Goal: Navigation & Orientation: Find specific page/section

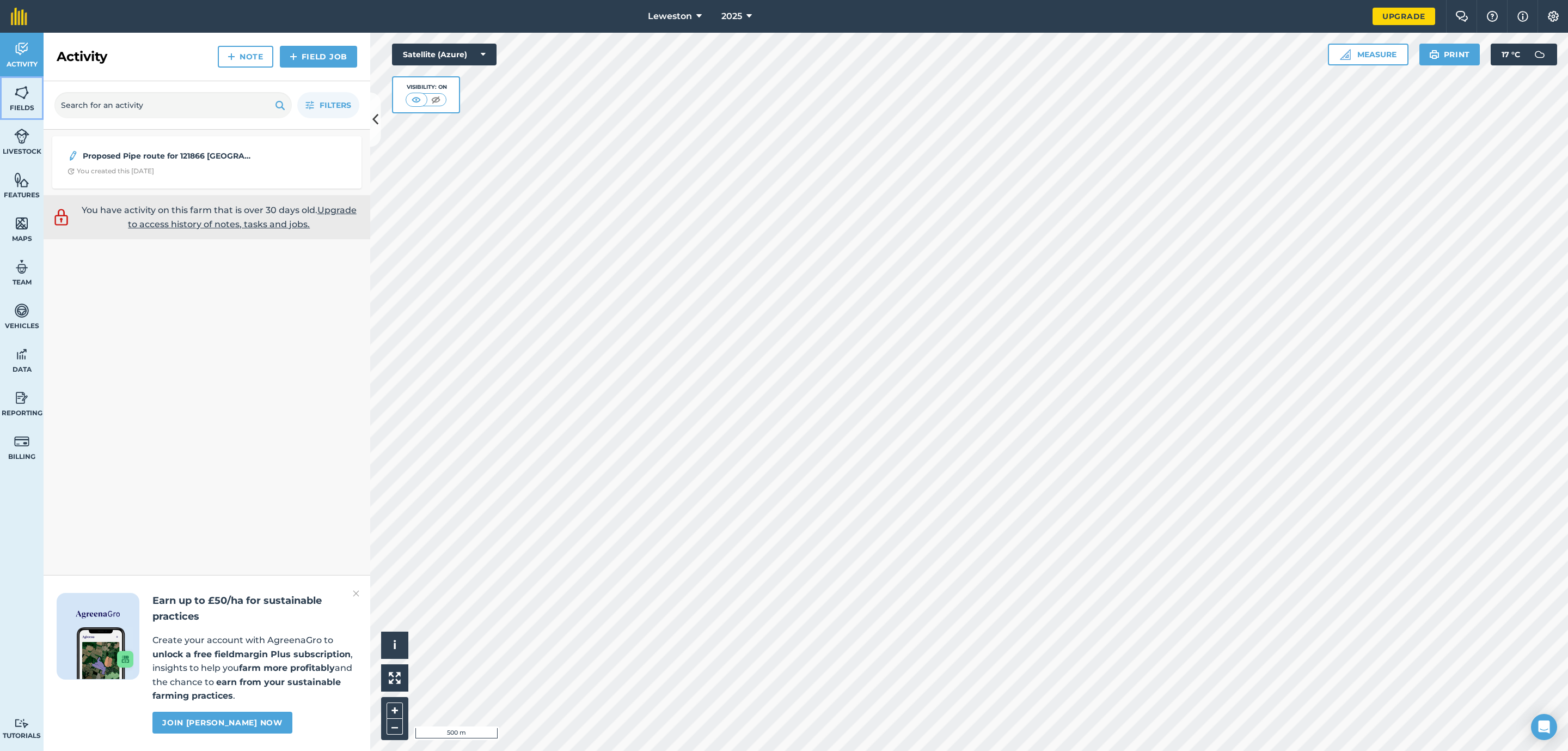
click at [21, 92] on img at bounding box center [21, 93] width 15 height 16
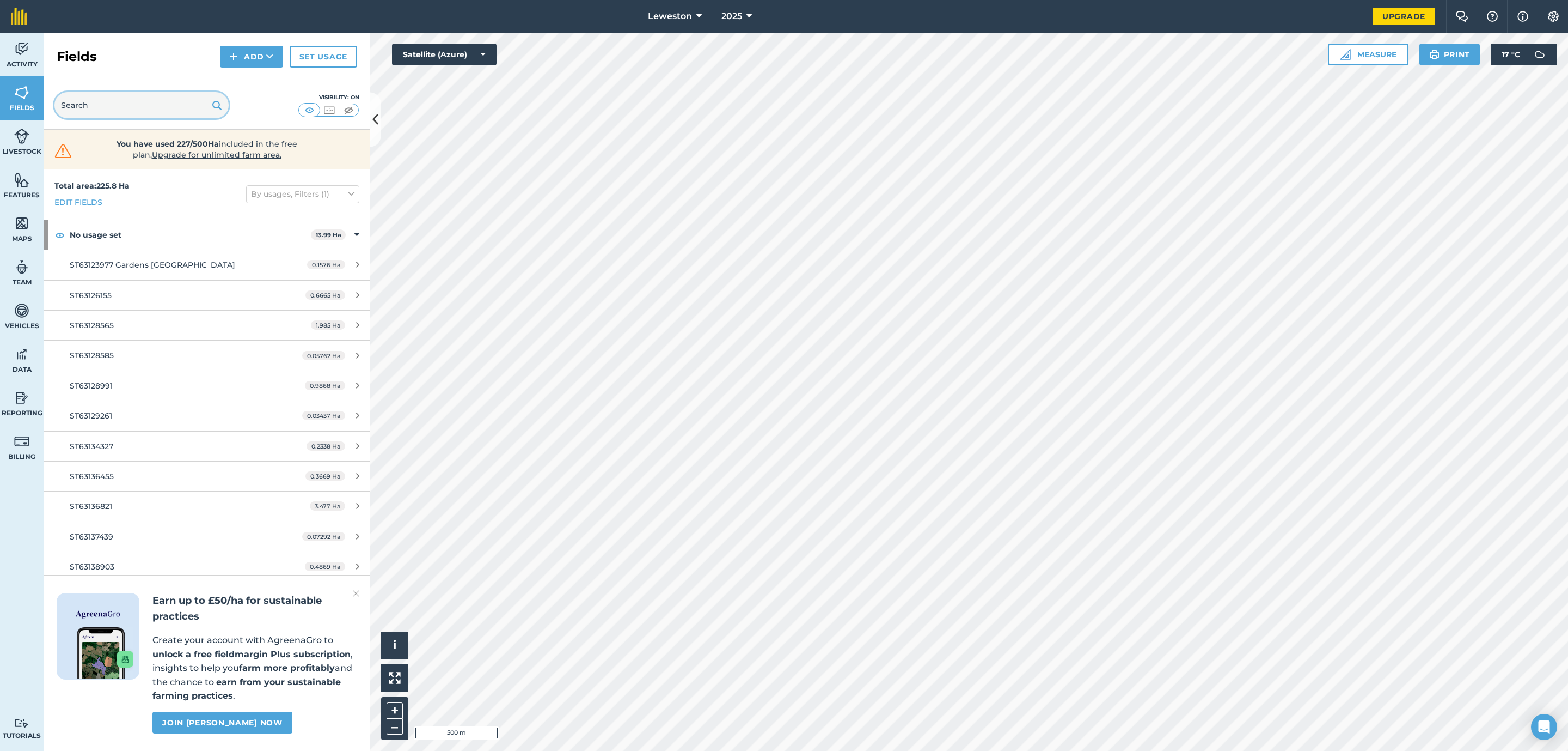
click at [126, 104] on input "text" at bounding box center [141, 105] width 174 height 26
click at [123, 105] on input "text" at bounding box center [141, 105] width 174 height 26
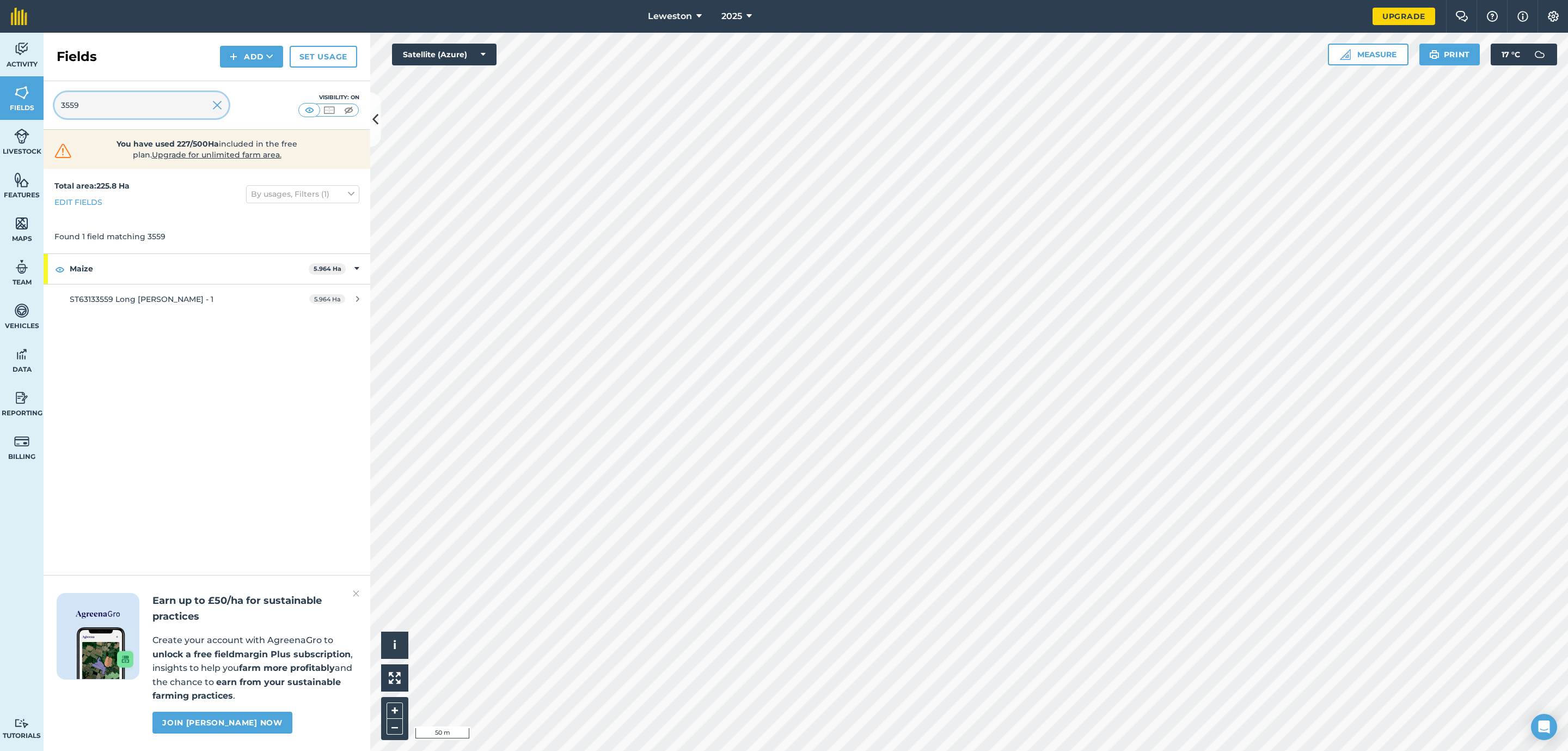
type input "3559"
click at [214, 103] on img at bounding box center [217, 105] width 10 height 13
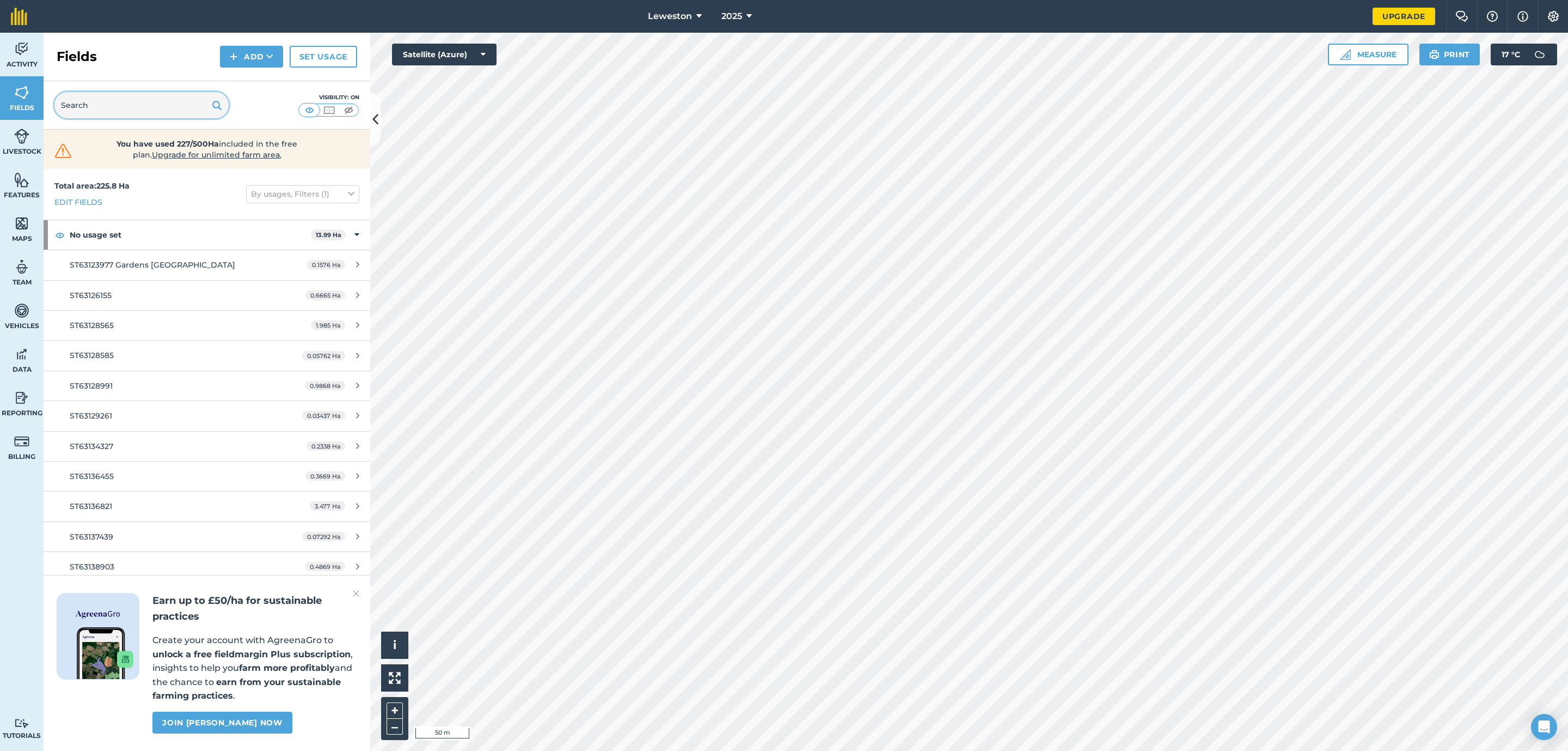
click at [130, 97] on input "text" at bounding box center [141, 105] width 174 height 26
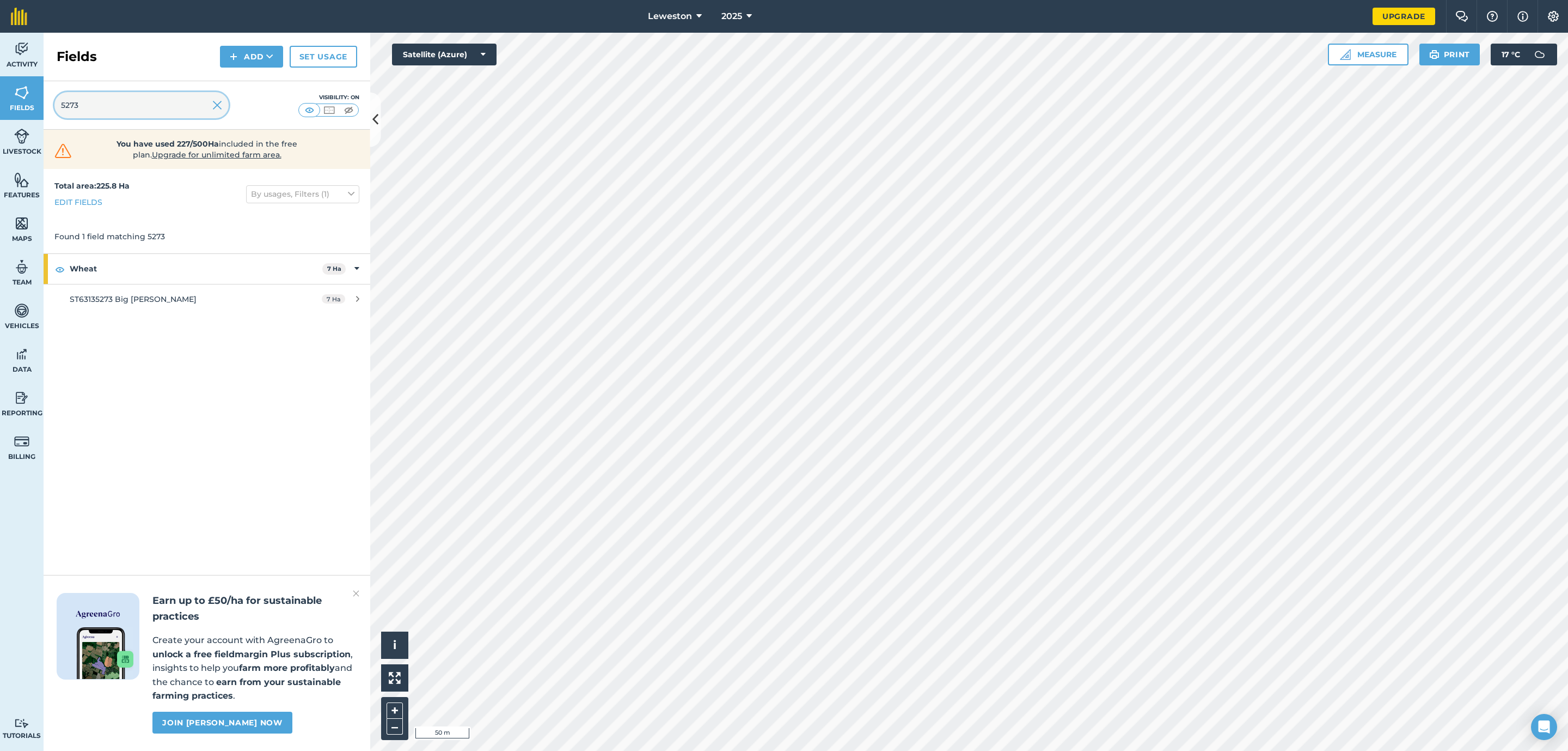
drag, startPoint x: 108, startPoint y: 99, endPoint x: 33, endPoint y: 110, distance: 75.8
click at [33, 110] on div "Activity Fields Livestock Features Maps Team Vehicles Data Reporting Billing Tu…" at bounding box center [784, 392] width 1568 height 718
drag, startPoint x: 119, startPoint y: 104, endPoint x: 20, endPoint y: 106, distance: 99.0
click at [20, 106] on div "Activity Fields Livestock Features Maps Team Vehicles Data Reporting Billing Tu…" at bounding box center [784, 392] width 1568 height 718
drag, startPoint x: 103, startPoint y: 110, endPoint x: 35, endPoint y: 115, distance: 68.2
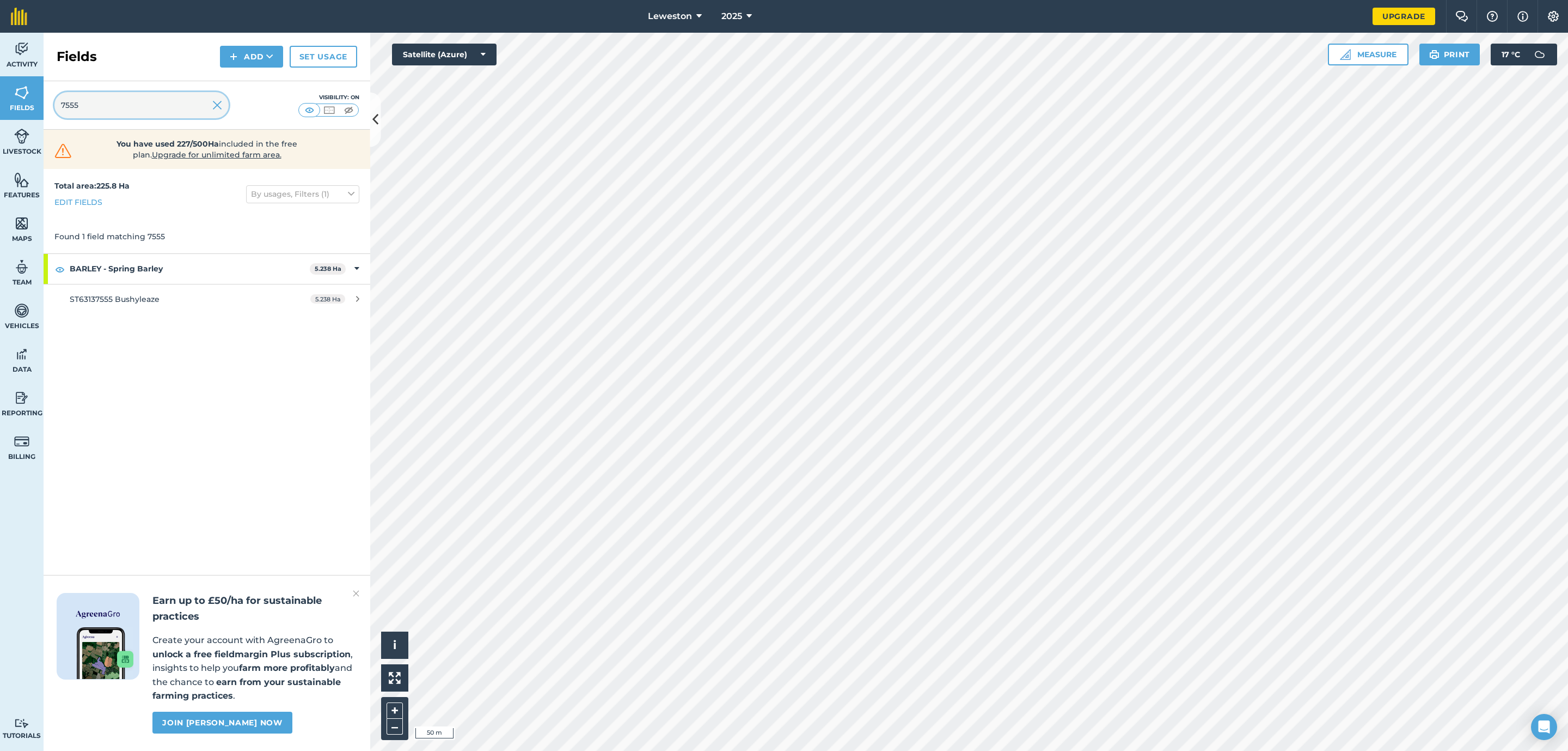
click at [35, 115] on div "Activity Fields Livestock Features Maps Team Vehicles Data Reporting Billing Tu…" at bounding box center [784, 392] width 1568 height 718
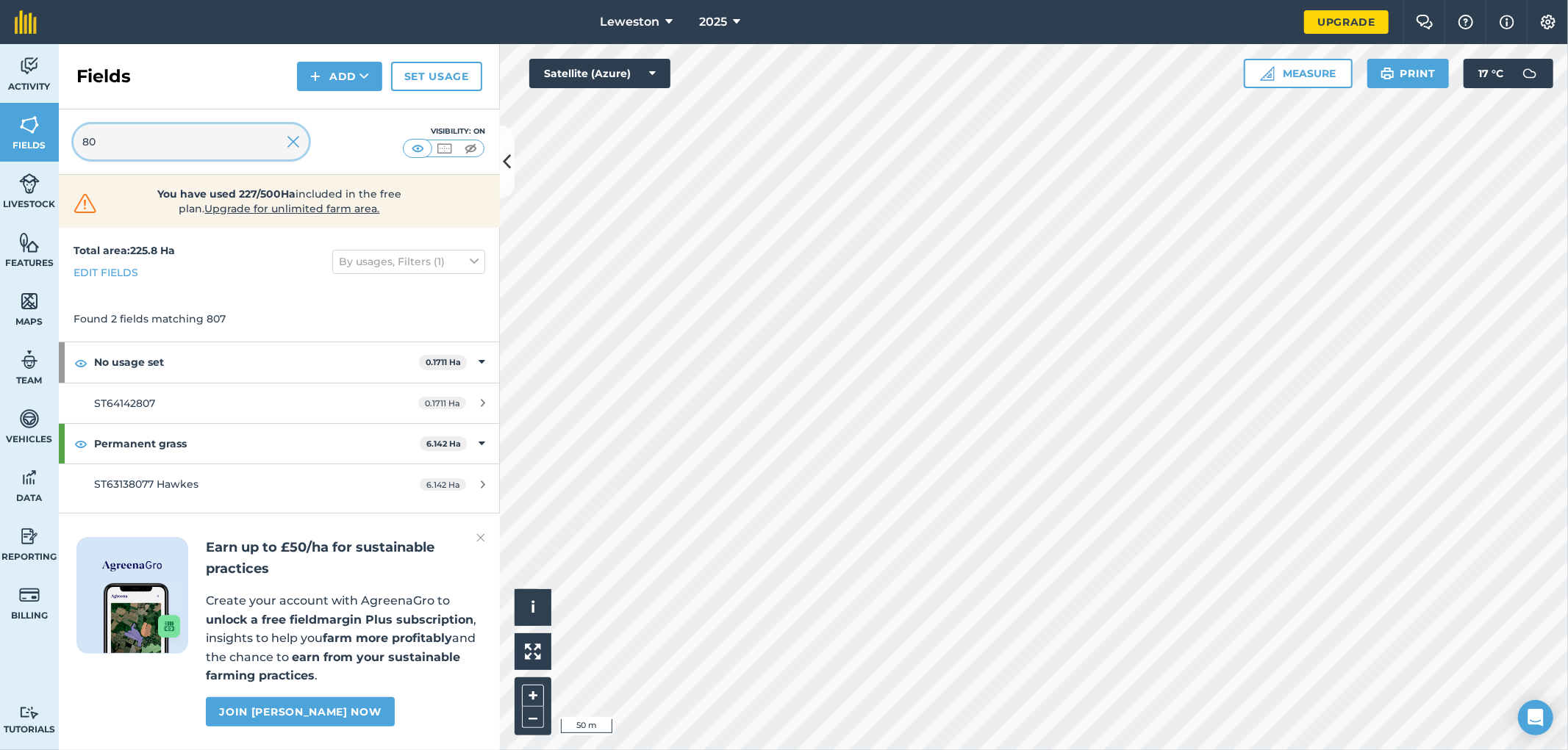
type input "8"
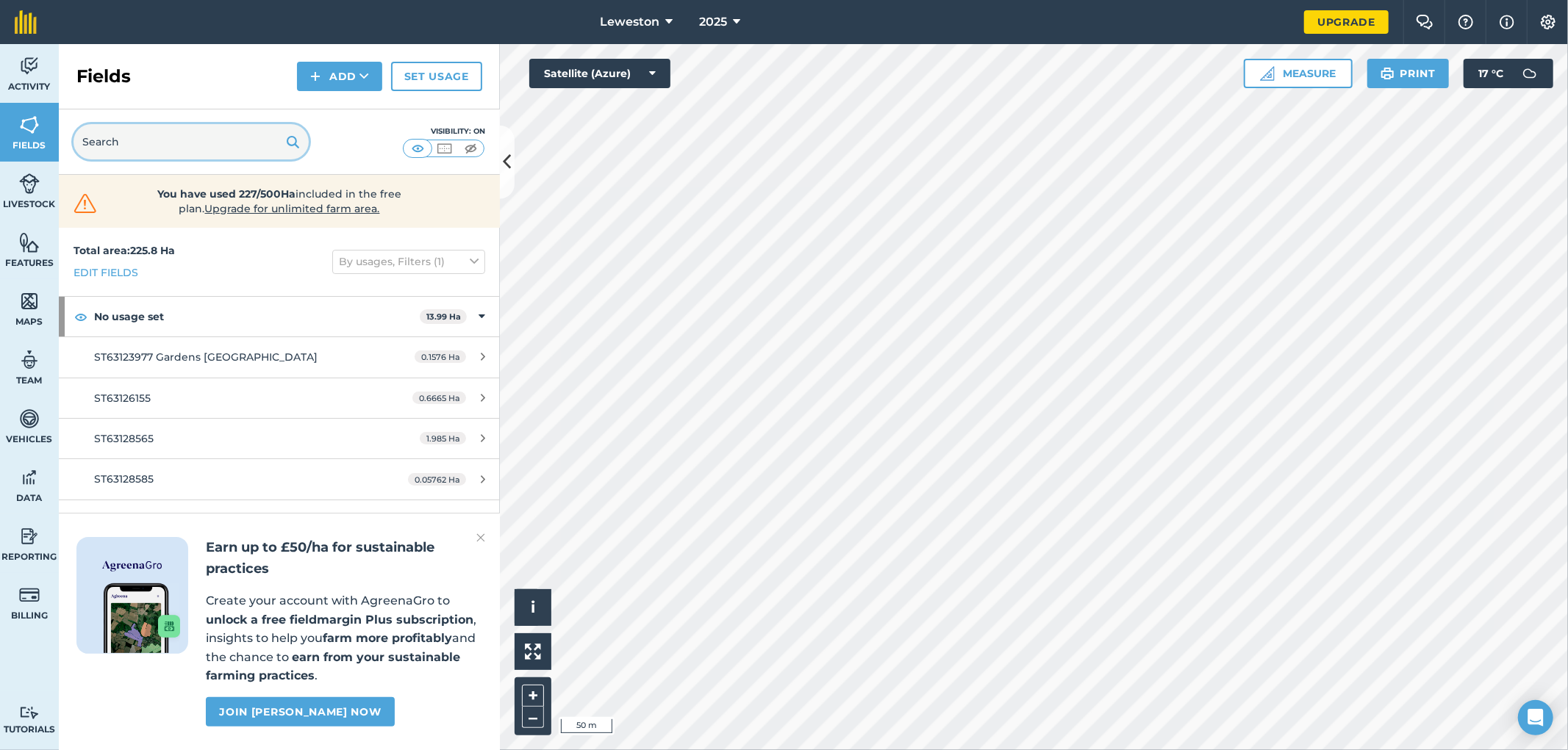
type input "6"
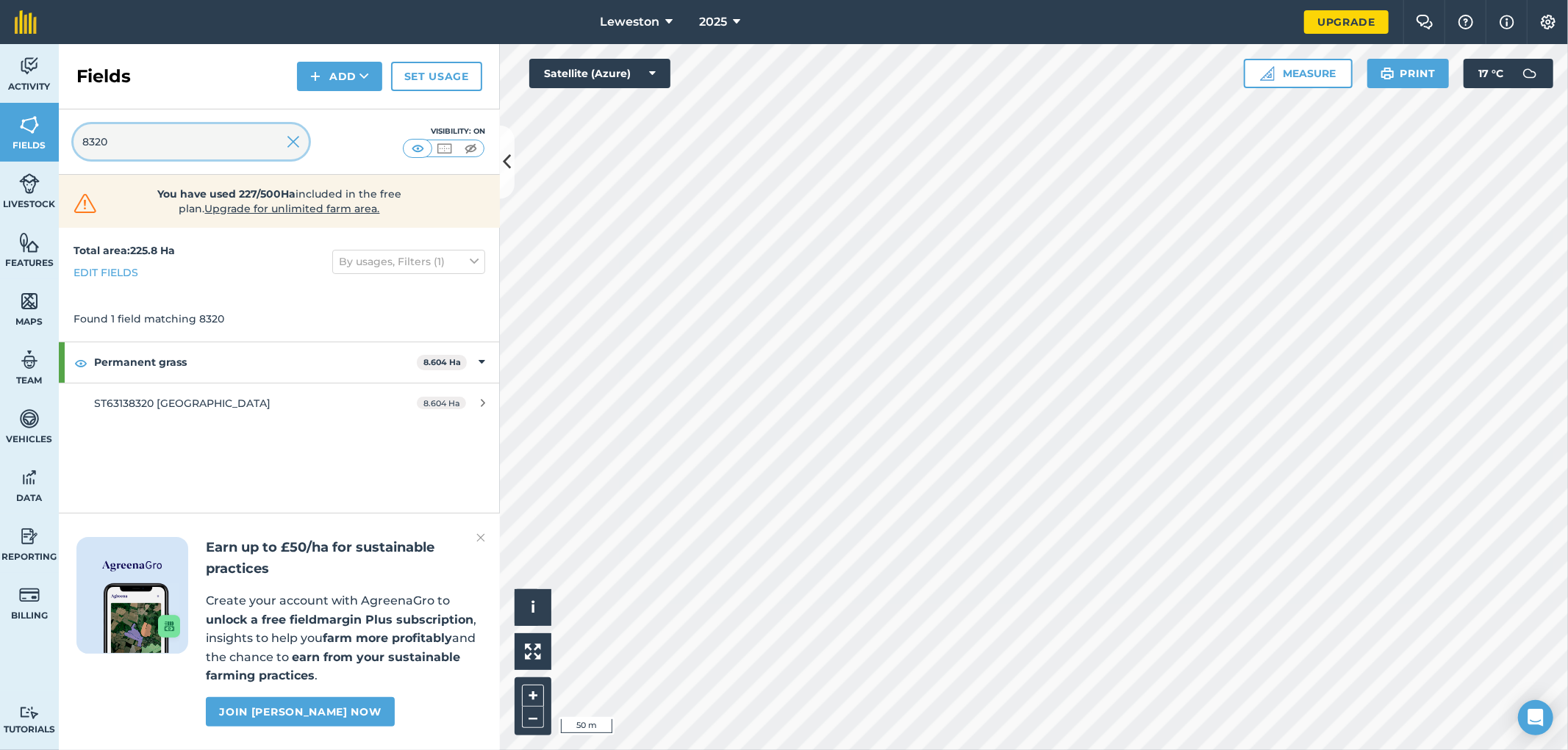
type input "8320"
drag, startPoint x: 122, startPoint y: 143, endPoint x: 56, endPoint y: 147, distance: 66.1
click at [56, 147] on div "Activity Fields Livestock Features Maps Team Vehicles Data Reporting Billing Tu…" at bounding box center [784, 398] width 1568 height 706
click at [1238, 0] on html "Leweston 2025 Upgrade Farm Chat Help Info Settings Map printing is not availabl…" at bounding box center [784, 375] width 1568 height 750
drag, startPoint x: 134, startPoint y: 136, endPoint x: 35, endPoint y: 158, distance: 101.4
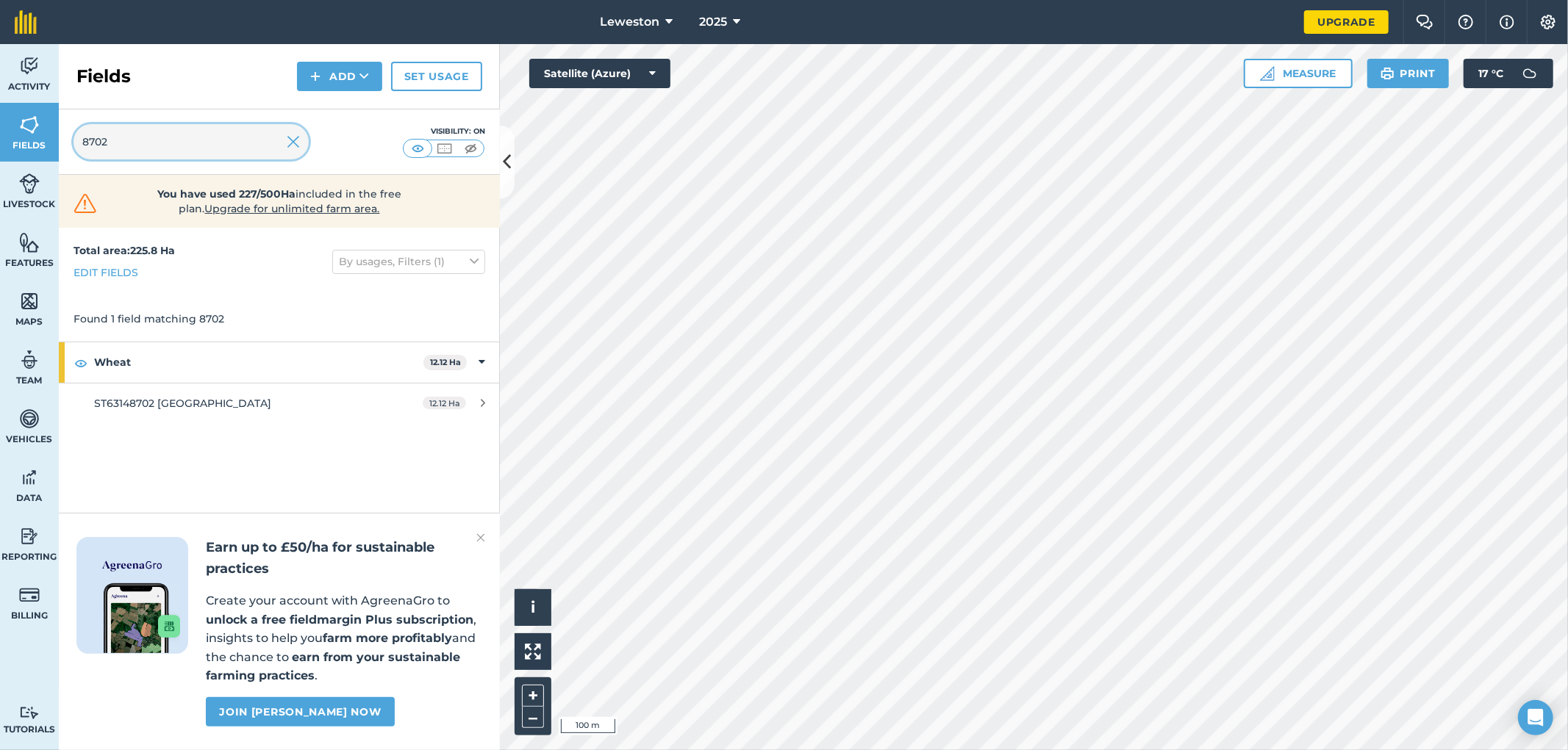
click at [35, 158] on div "Activity Fields Livestock Features Maps Team Vehicles Data Reporting Billing Tu…" at bounding box center [784, 398] width 1568 height 706
type input "8587"
click at [1214, 27] on div "Leweston 2025 Upgrade Farm Chat Help Info Settings Map printing is not availabl…" at bounding box center [784, 375] width 1568 height 750
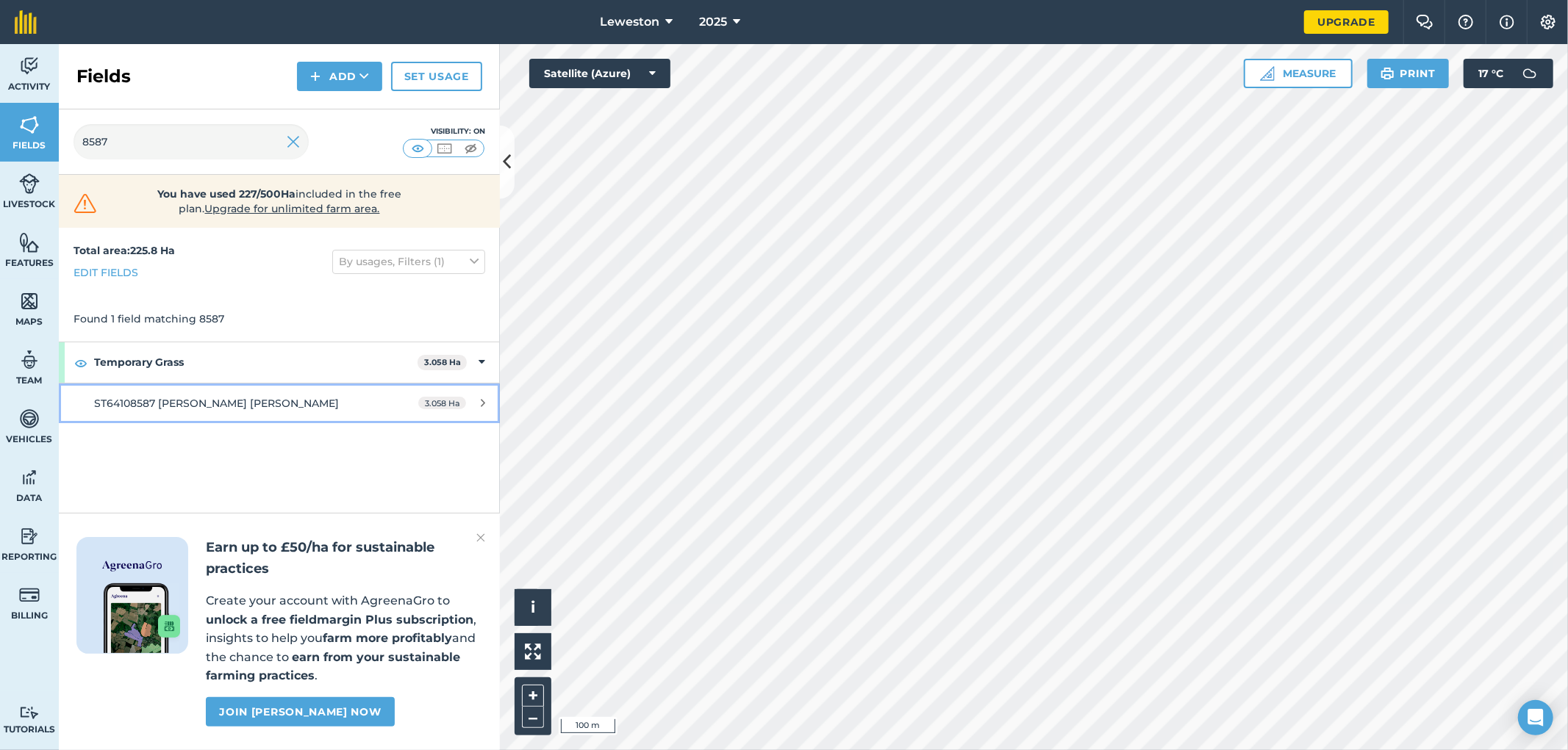
click at [482, 401] on icon at bounding box center [482, 403] width 4 height 11
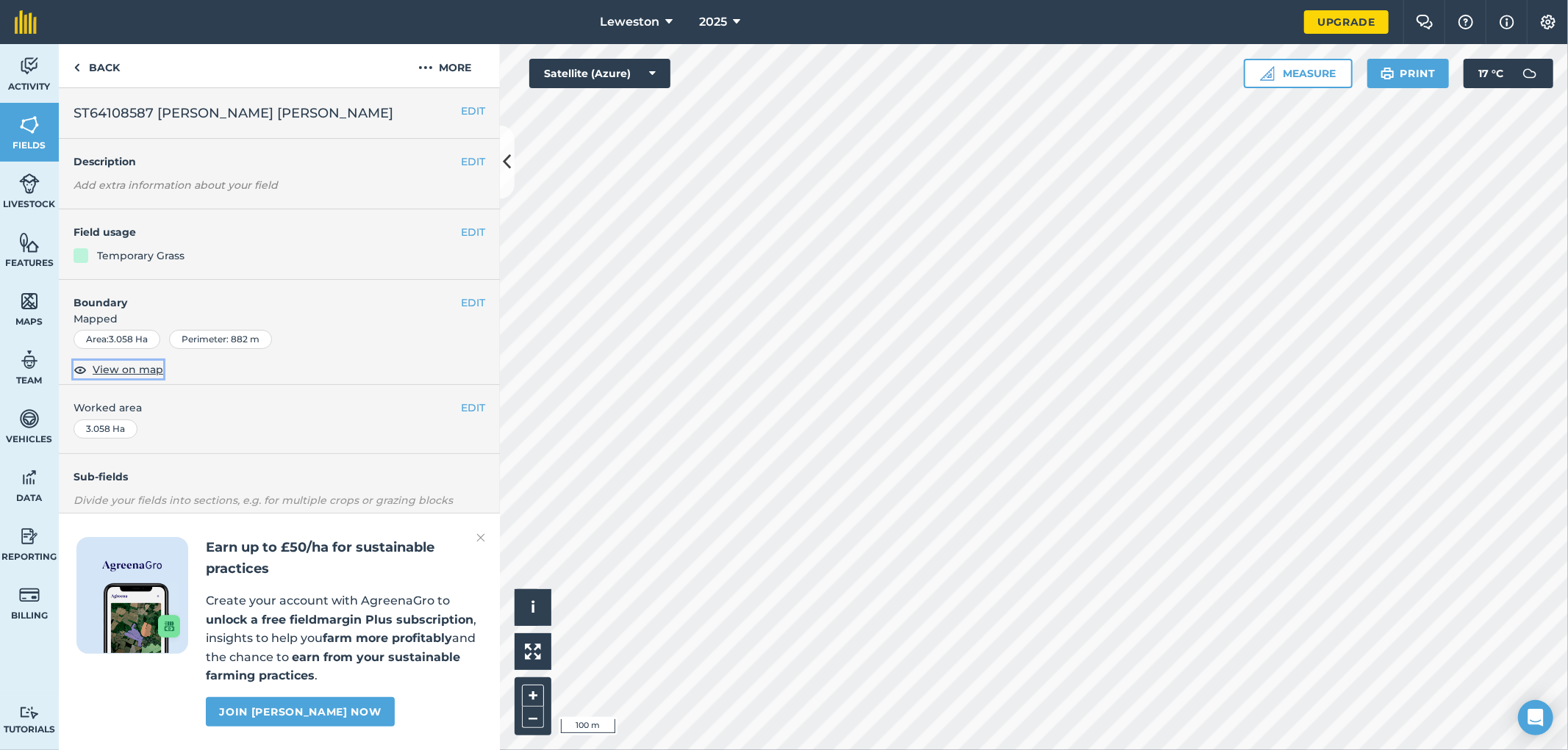
click at [120, 372] on span "View on map" at bounding box center [128, 370] width 71 height 16
click at [98, 69] on link "Back" at bounding box center [97, 66] width 76 height 44
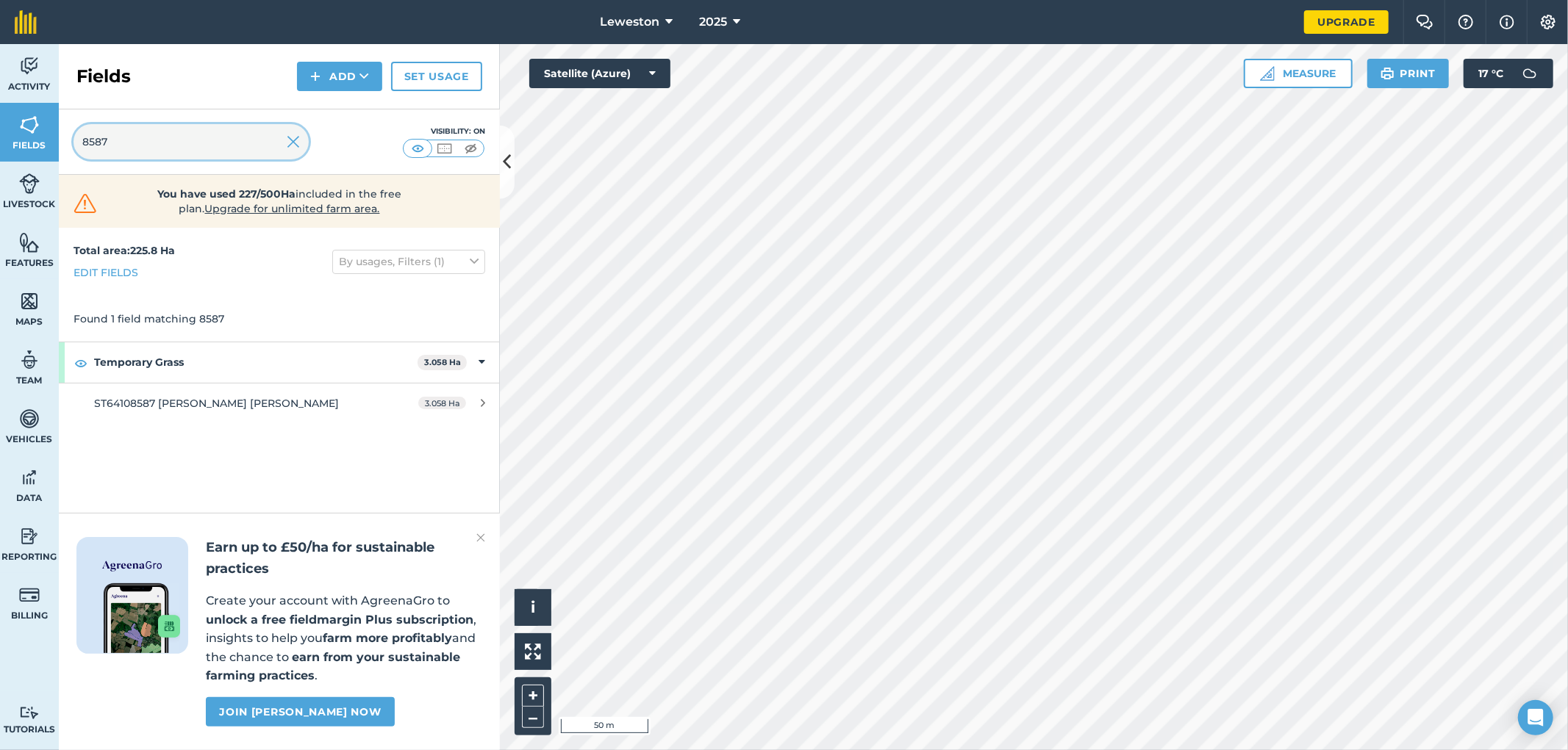
drag, startPoint x: 147, startPoint y: 144, endPoint x: 6, endPoint y: 144, distance: 141.0
click at [6, 144] on div "Activity Fields Livestock Features Maps Team Vehicles Data Reporting Billing Tu…" at bounding box center [784, 398] width 1568 height 706
type input "0"
type input "1522"
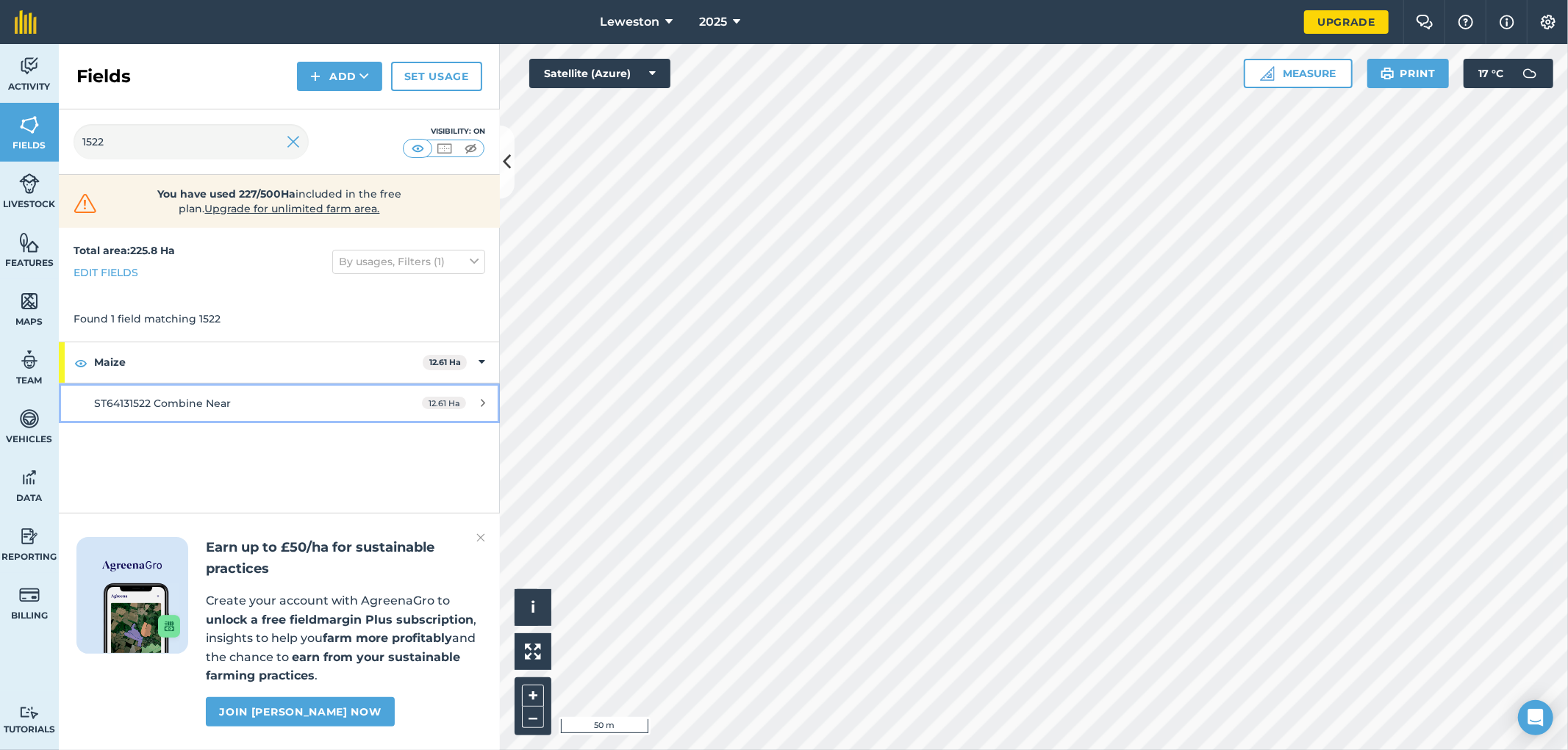
click at [485, 401] on div "12.61 Ha" at bounding box center [454, 403] width 93 height 12
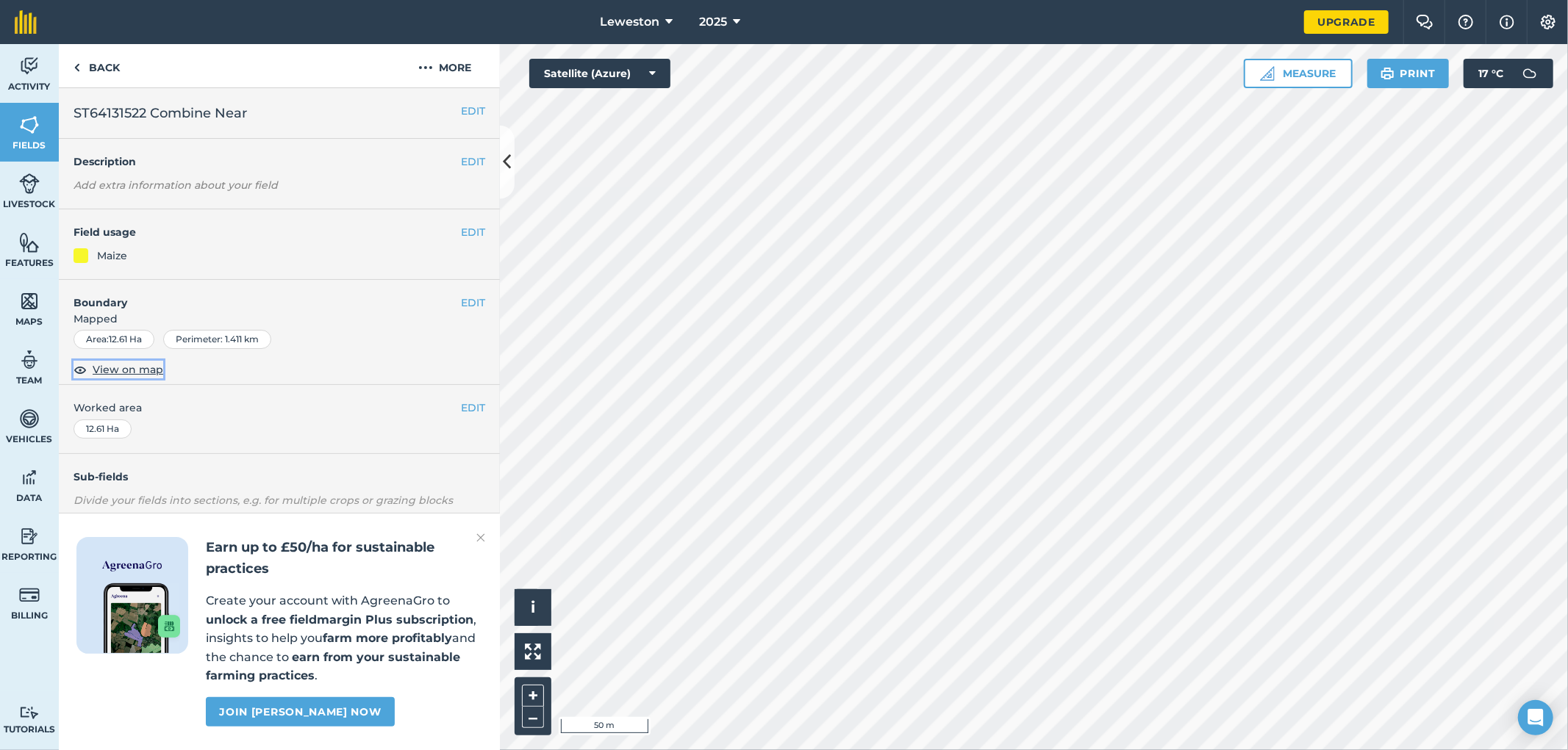
click at [108, 375] on span "View on map" at bounding box center [128, 370] width 71 height 16
click at [82, 76] on link "Back" at bounding box center [97, 66] width 76 height 44
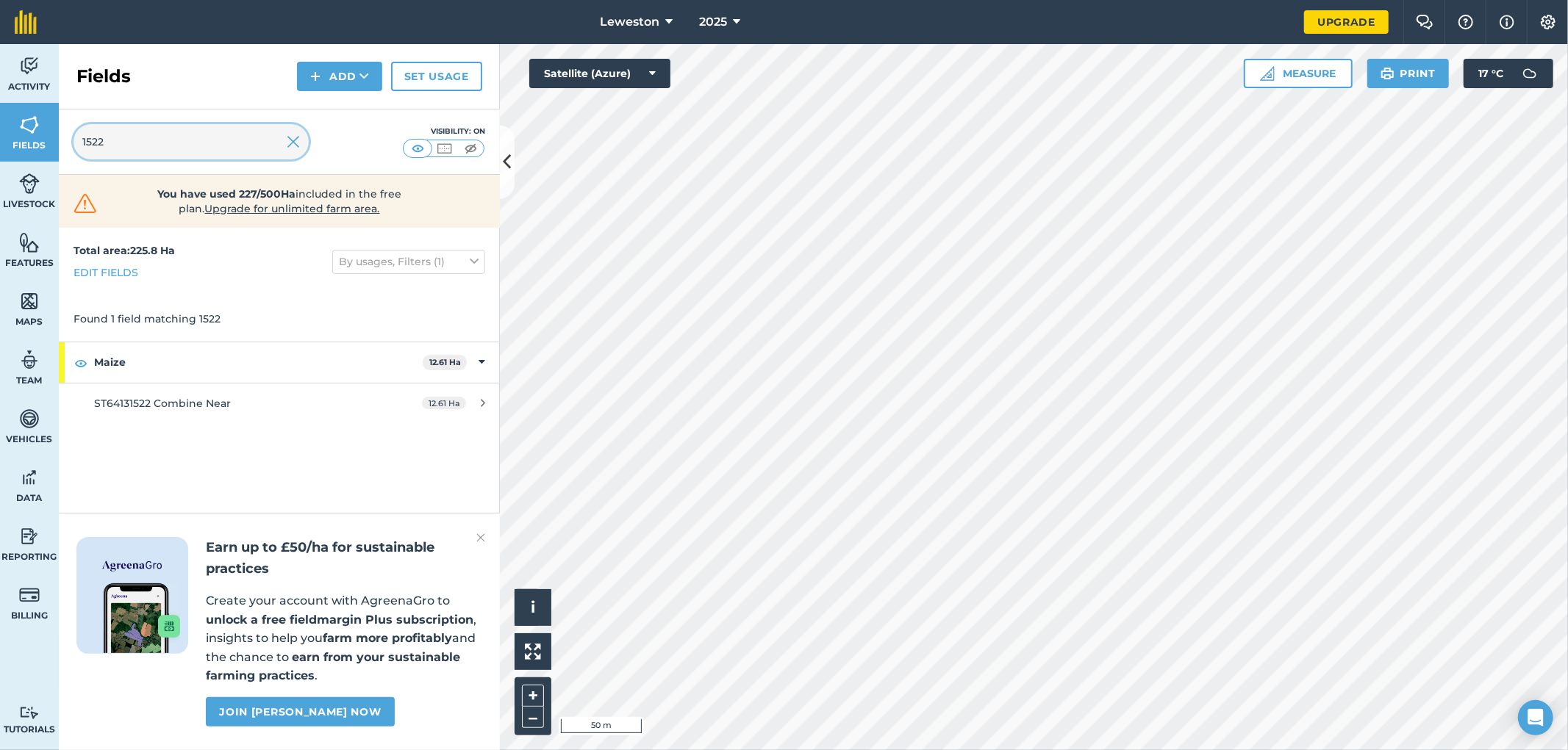
drag, startPoint x: 149, startPoint y: 142, endPoint x: 3, endPoint y: 149, distance: 146.2
click at [3, 149] on div "Activity Fields Livestock Features Maps Team Vehicles Data Reporting Billing Tu…" at bounding box center [784, 398] width 1568 height 706
drag, startPoint x: 129, startPoint y: 145, endPoint x: 0, endPoint y: 169, distance: 131.2
click at [0, 169] on div "Activity Fields Livestock Features Maps Team Vehicles Data Reporting Billing Tu…" at bounding box center [784, 398] width 1568 height 706
drag, startPoint x: 122, startPoint y: 141, endPoint x: 8, endPoint y: 157, distance: 115.1
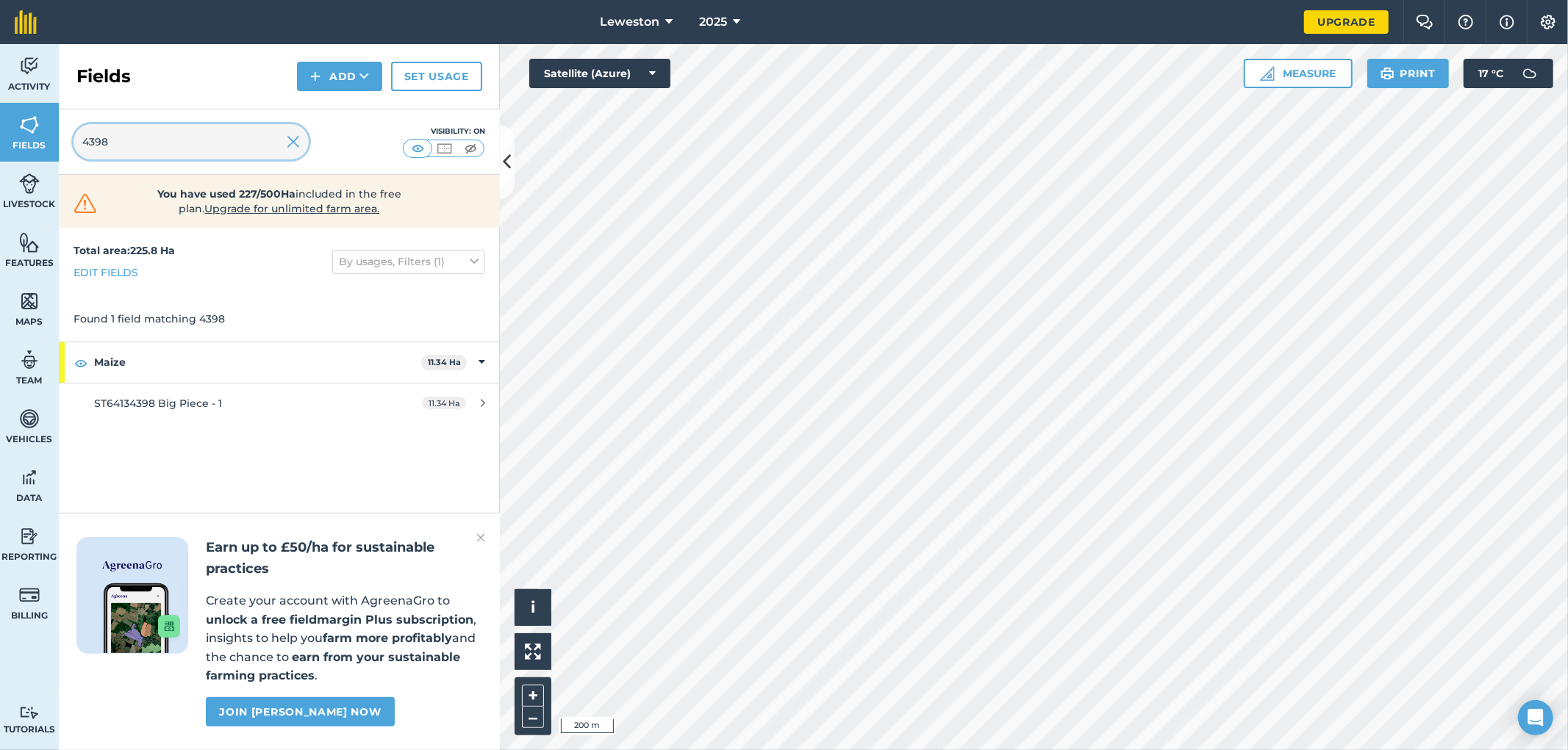
click at [28, 153] on div "Activity Fields Livestock Features Maps Team Vehicles Data Reporting Billing Tu…" at bounding box center [784, 398] width 1568 height 706
type input "1335"
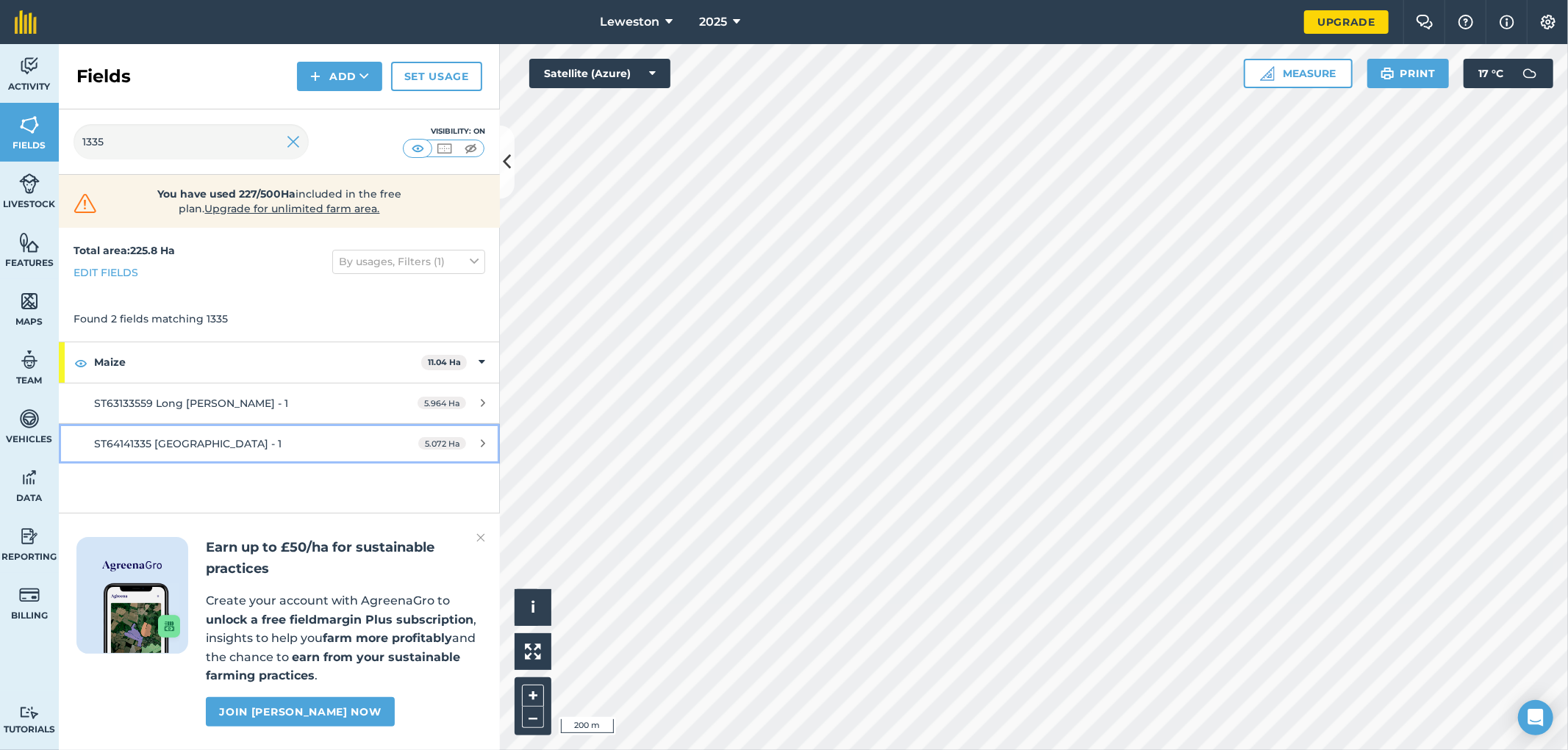
click at [210, 441] on span "ST64141335 [GEOGRAPHIC_DATA] - 1" at bounding box center [187, 444] width 187 height 13
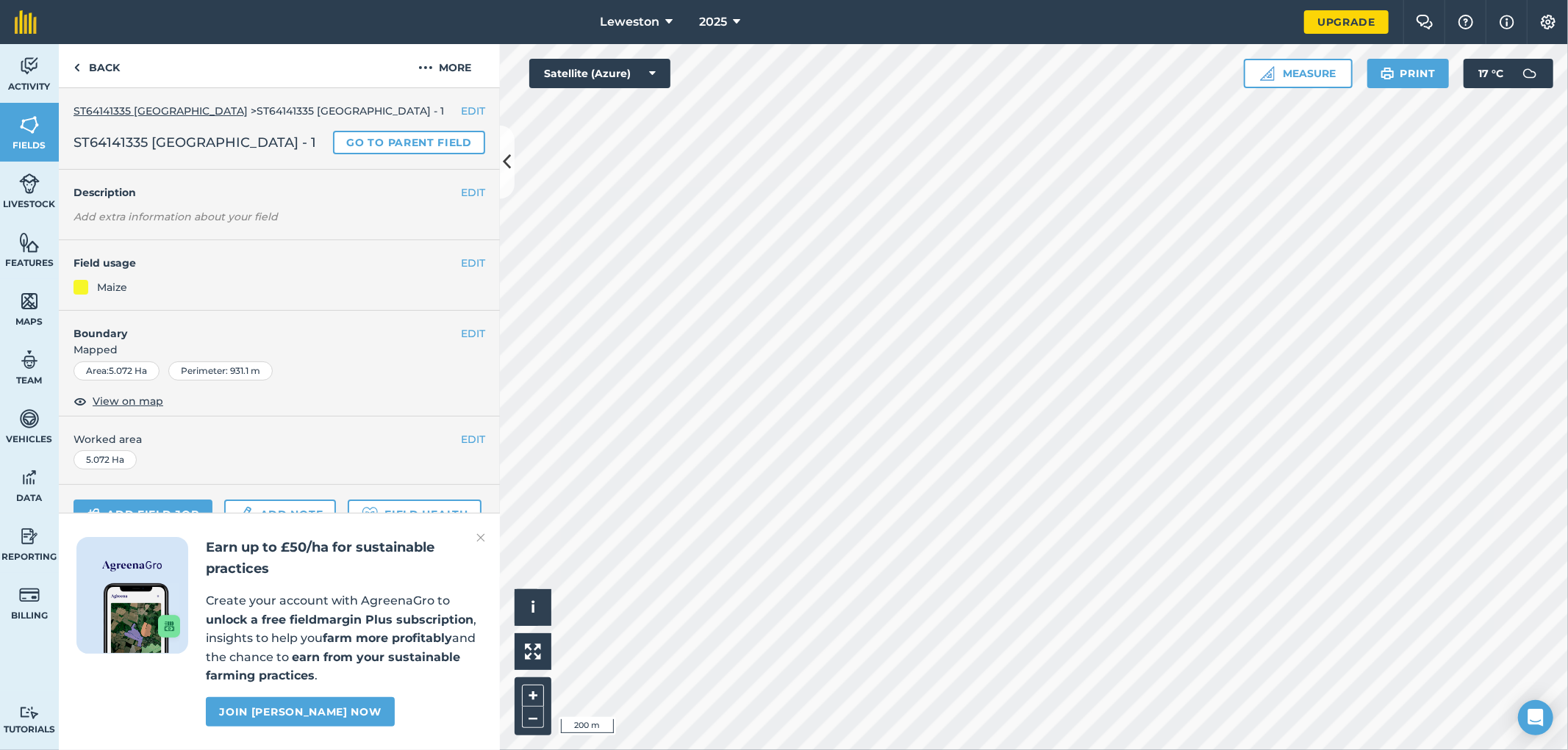
click at [482, 536] on img at bounding box center [481, 537] width 9 height 17
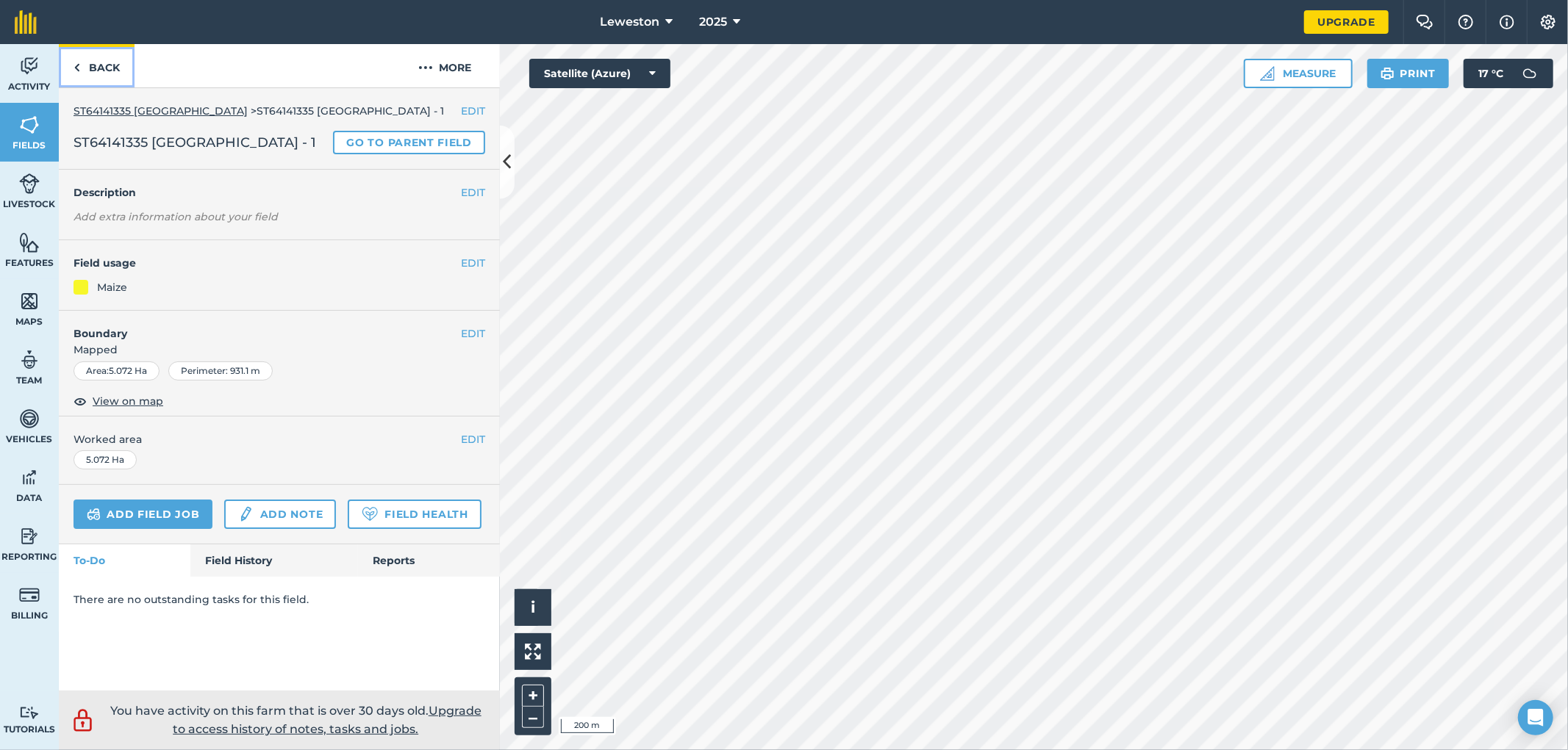
click at [78, 71] on img at bounding box center [76, 67] width 7 height 17
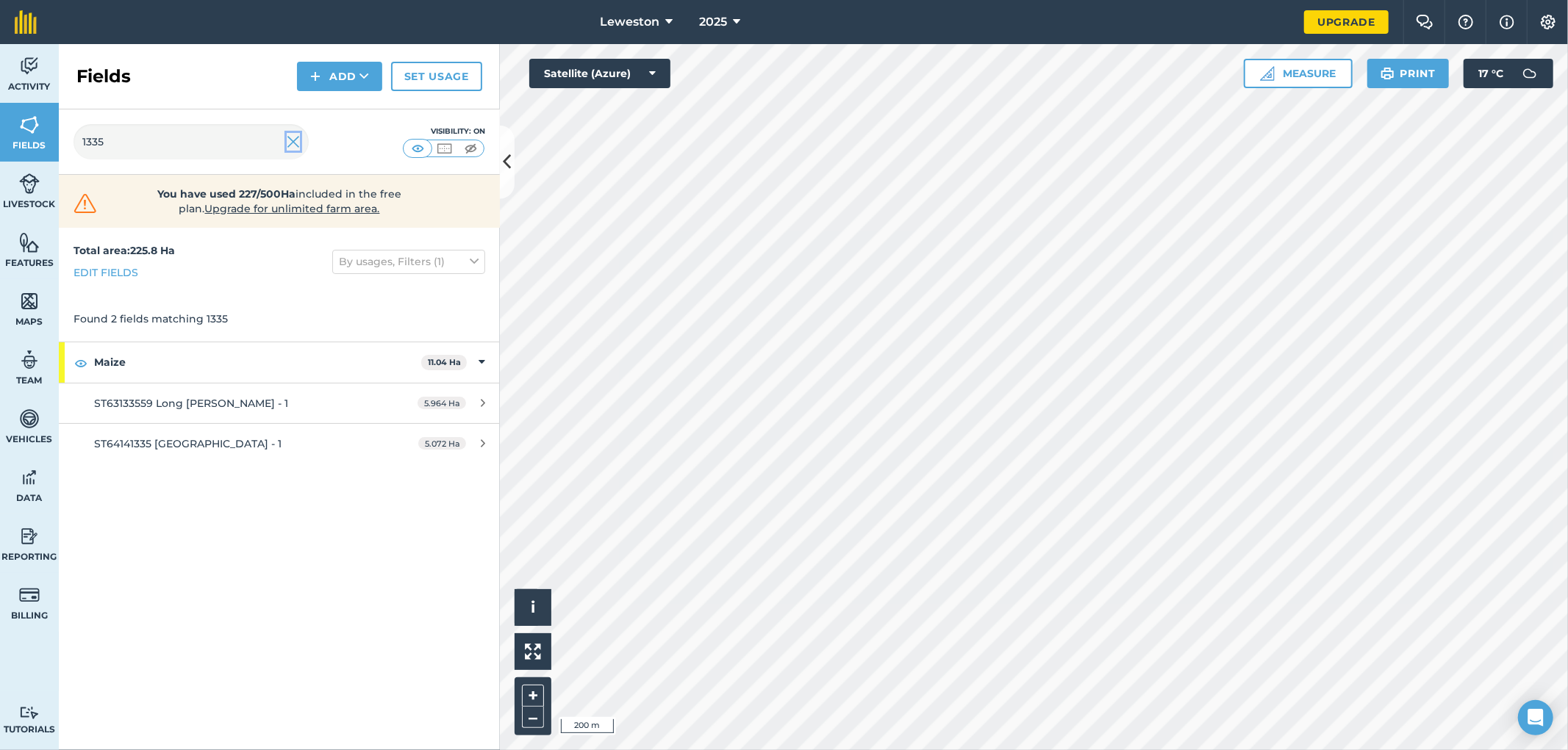
click at [289, 142] on img at bounding box center [293, 141] width 13 height 17
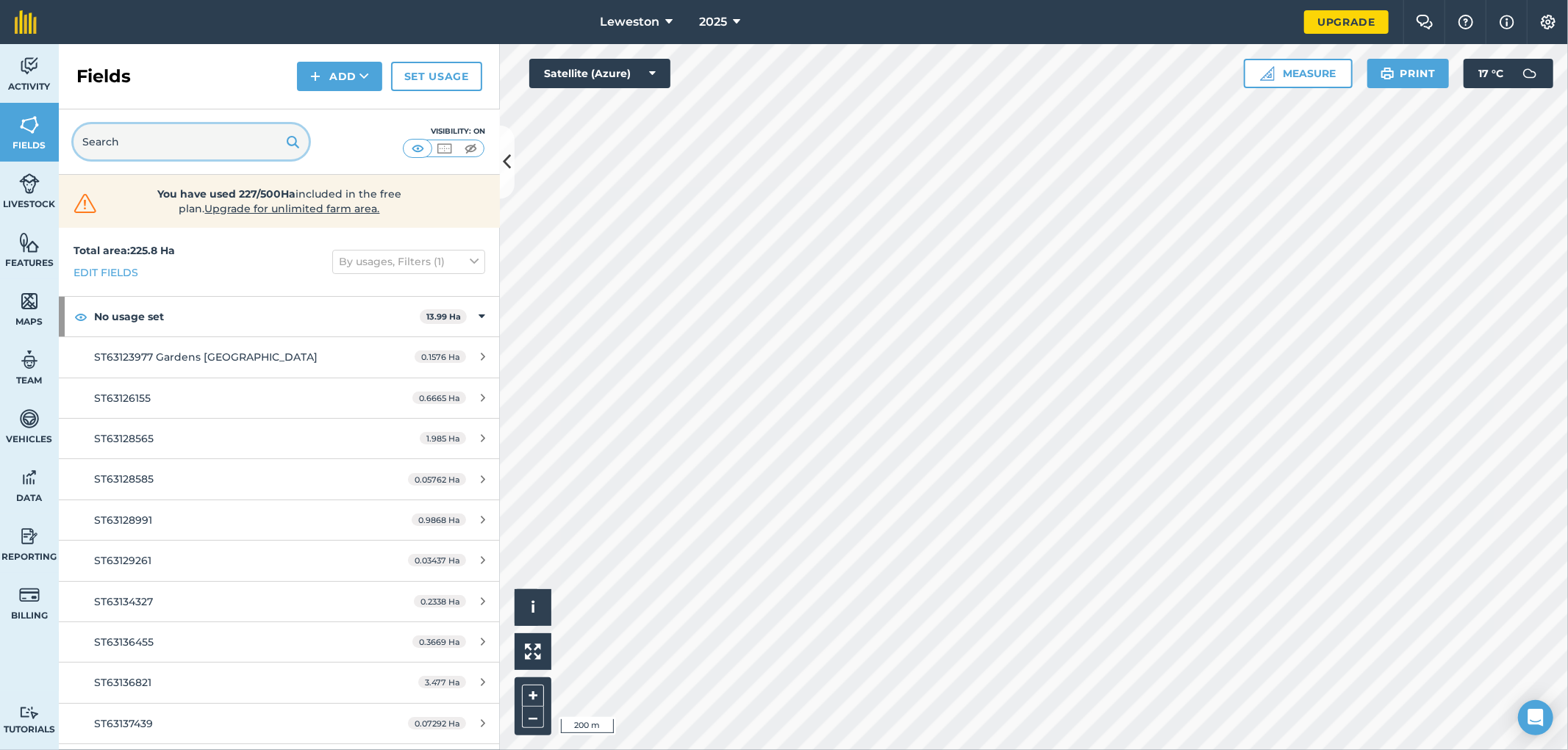
click at [171, 150] on input "text" at bounding box center [191, 141] width 235 height 35
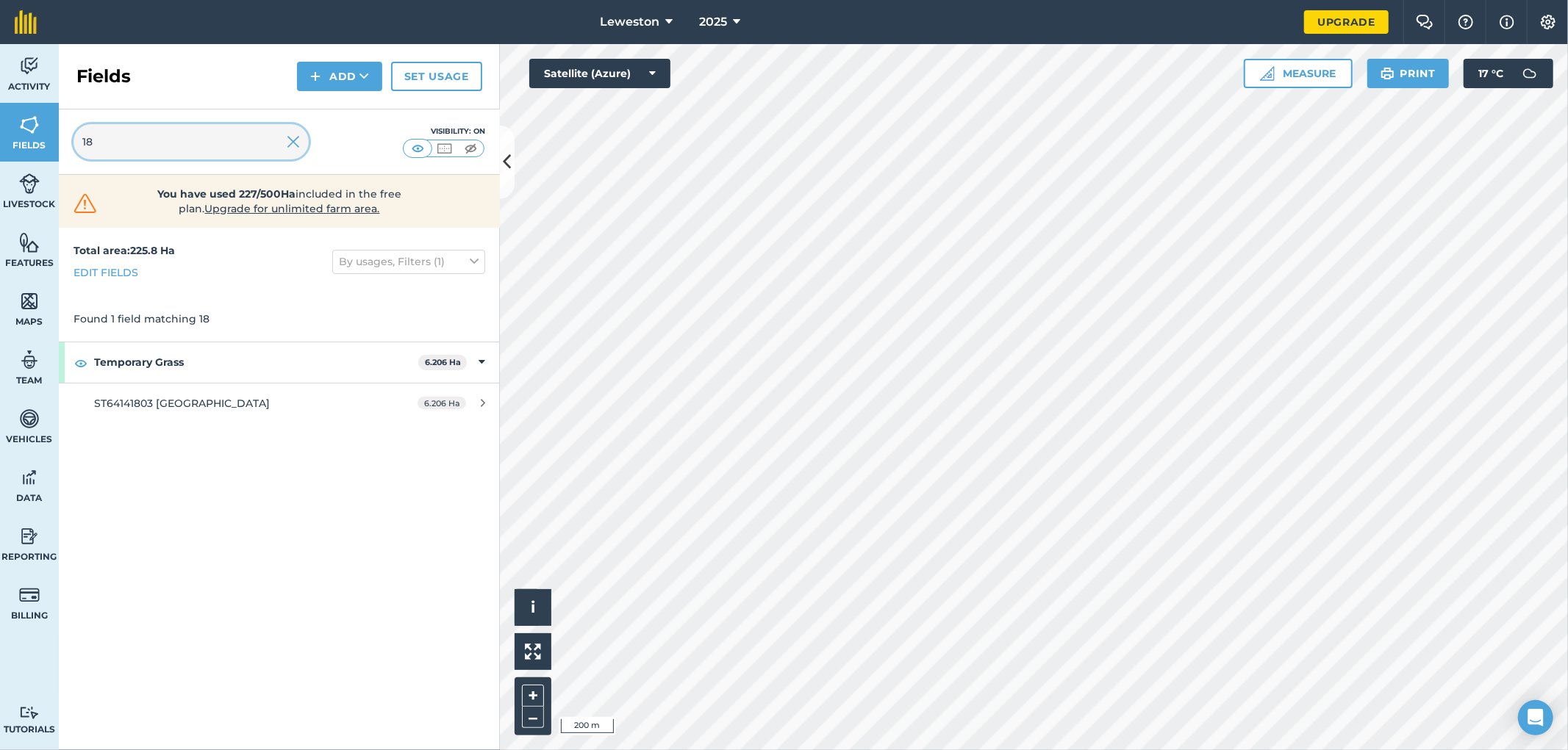
type input "1"
drag, startPoint x: 129, startPoint y: 144, endPoint x: 45, endPoint y: 143, distance: 84.0
click at [44, 149] on div "Activity Fields Livestock Features Maps Team Vehicles Data Reporting Billing Tu…" at bounding box center [784, 398] width 1568 height 706
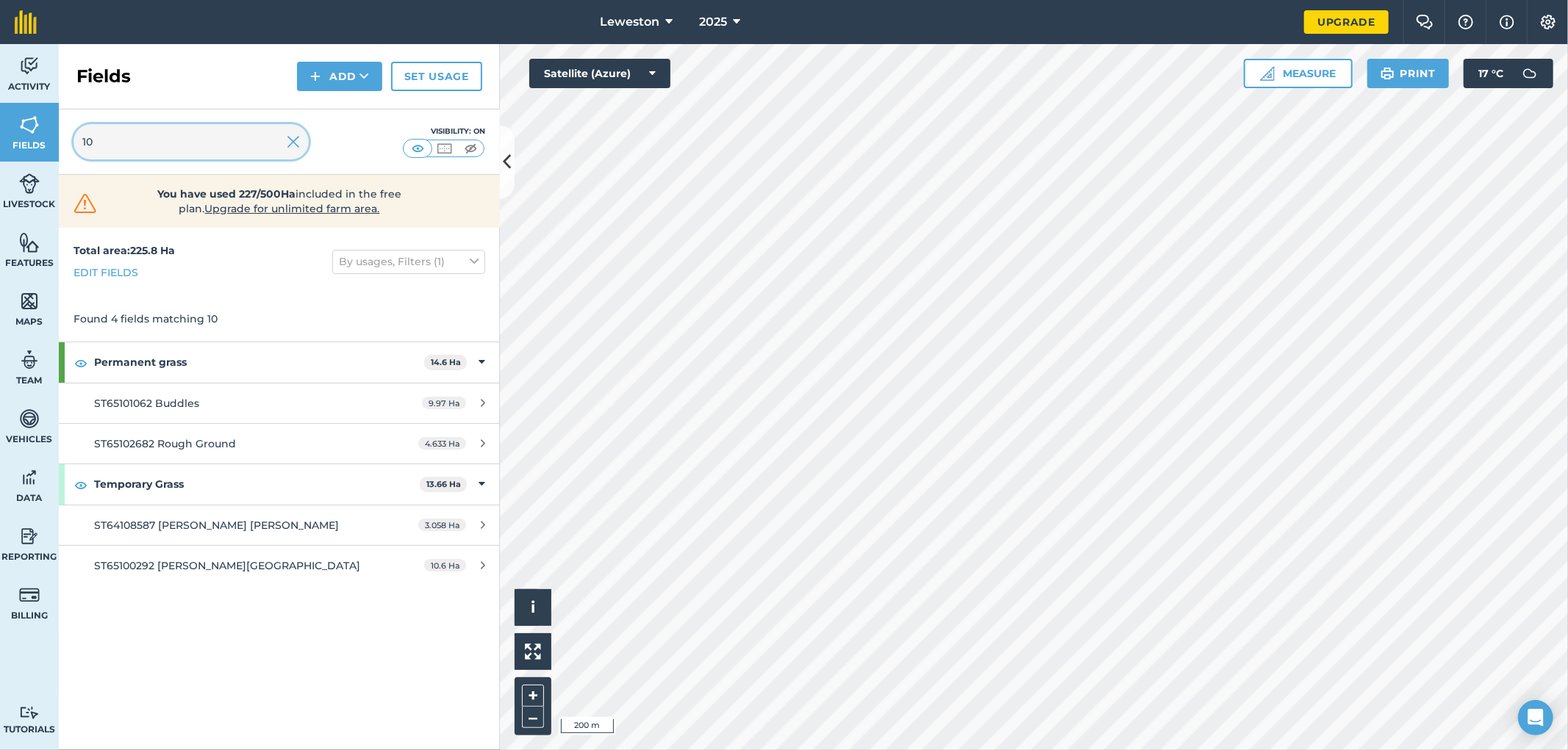
type input "1"
type input "2"
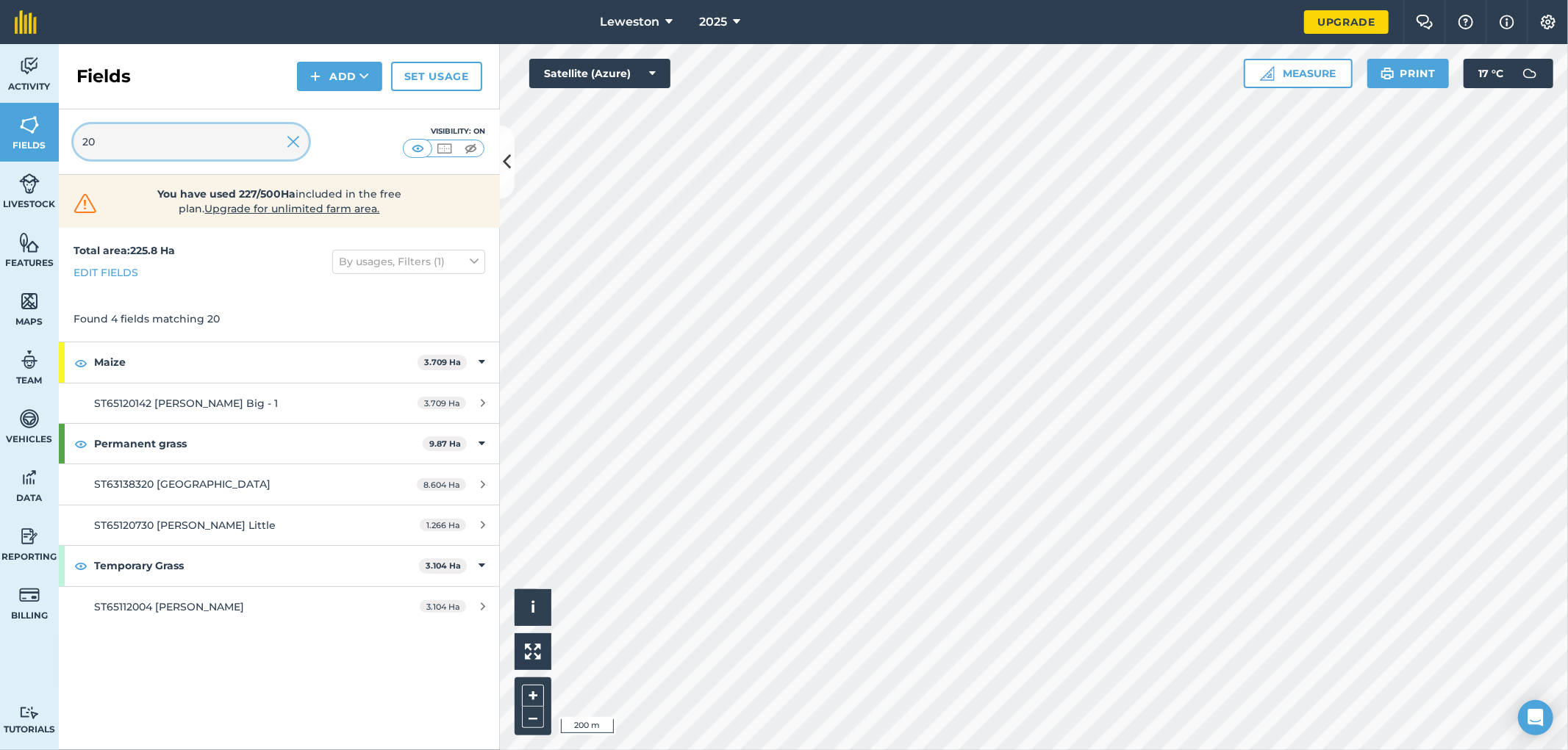
type input "2"
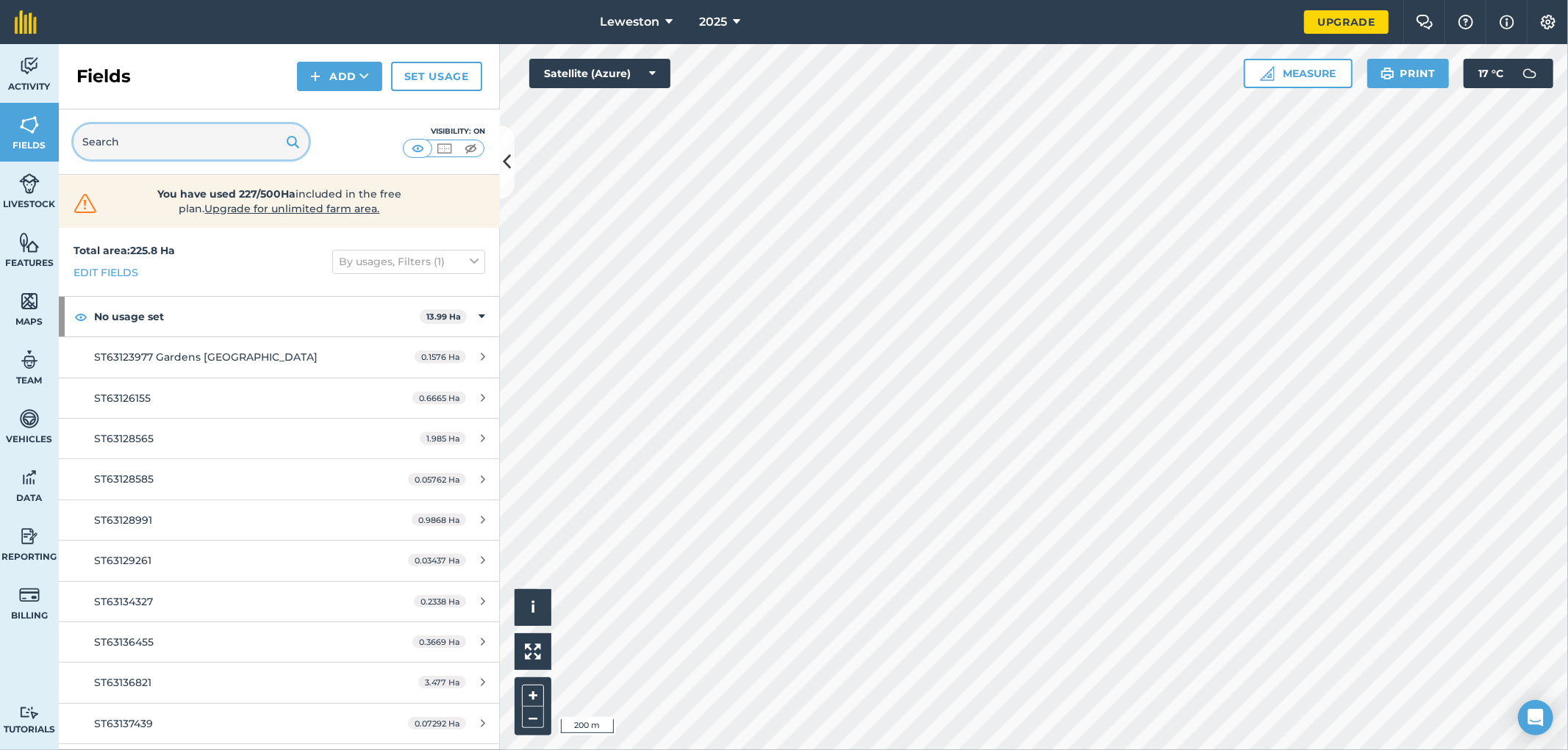
click at [98, 152] on input "text" at bounding box center [191, 141] width 235 height 35
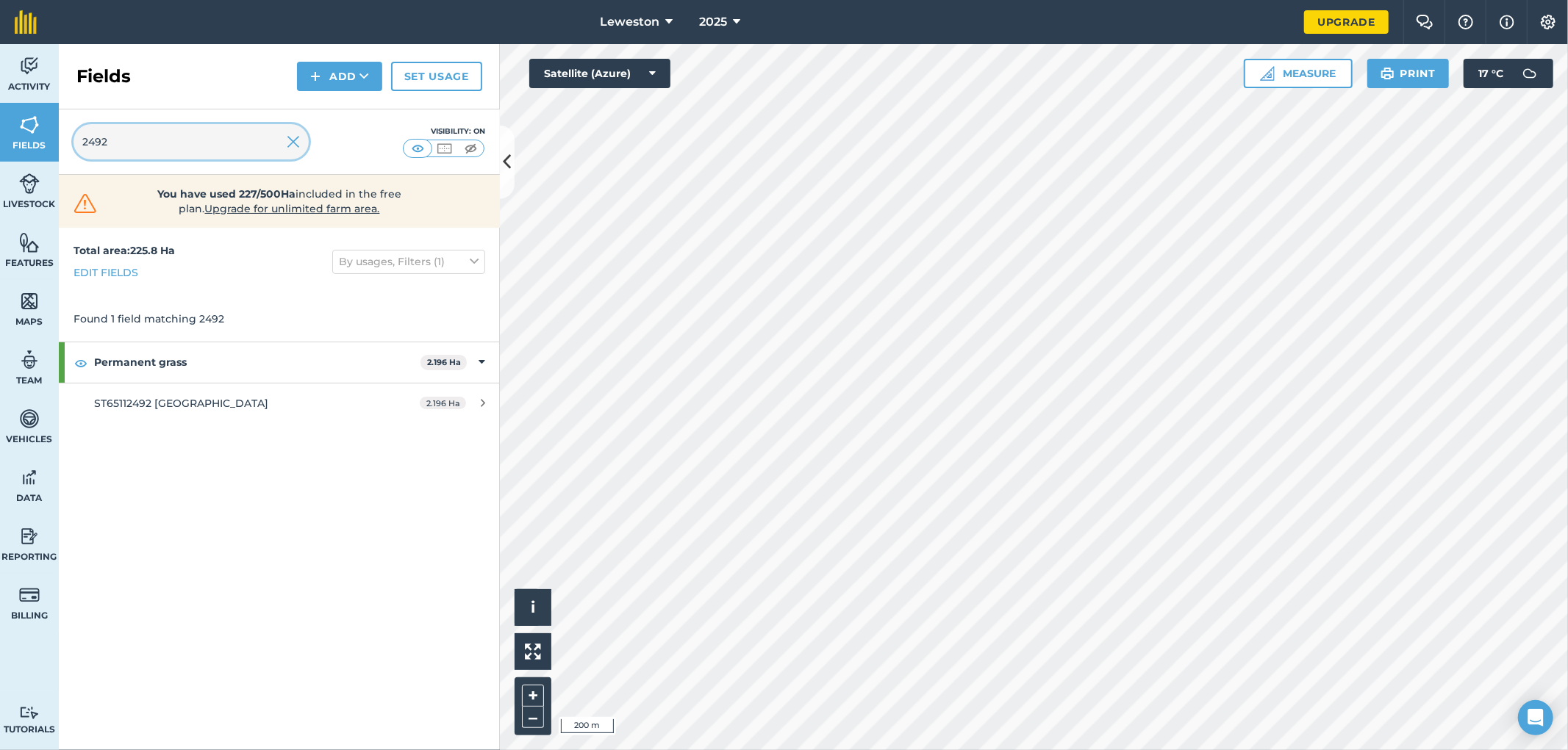
type input "2492"
click at [289, 142] on img at bounding box center [293, 141] width 13 height 17
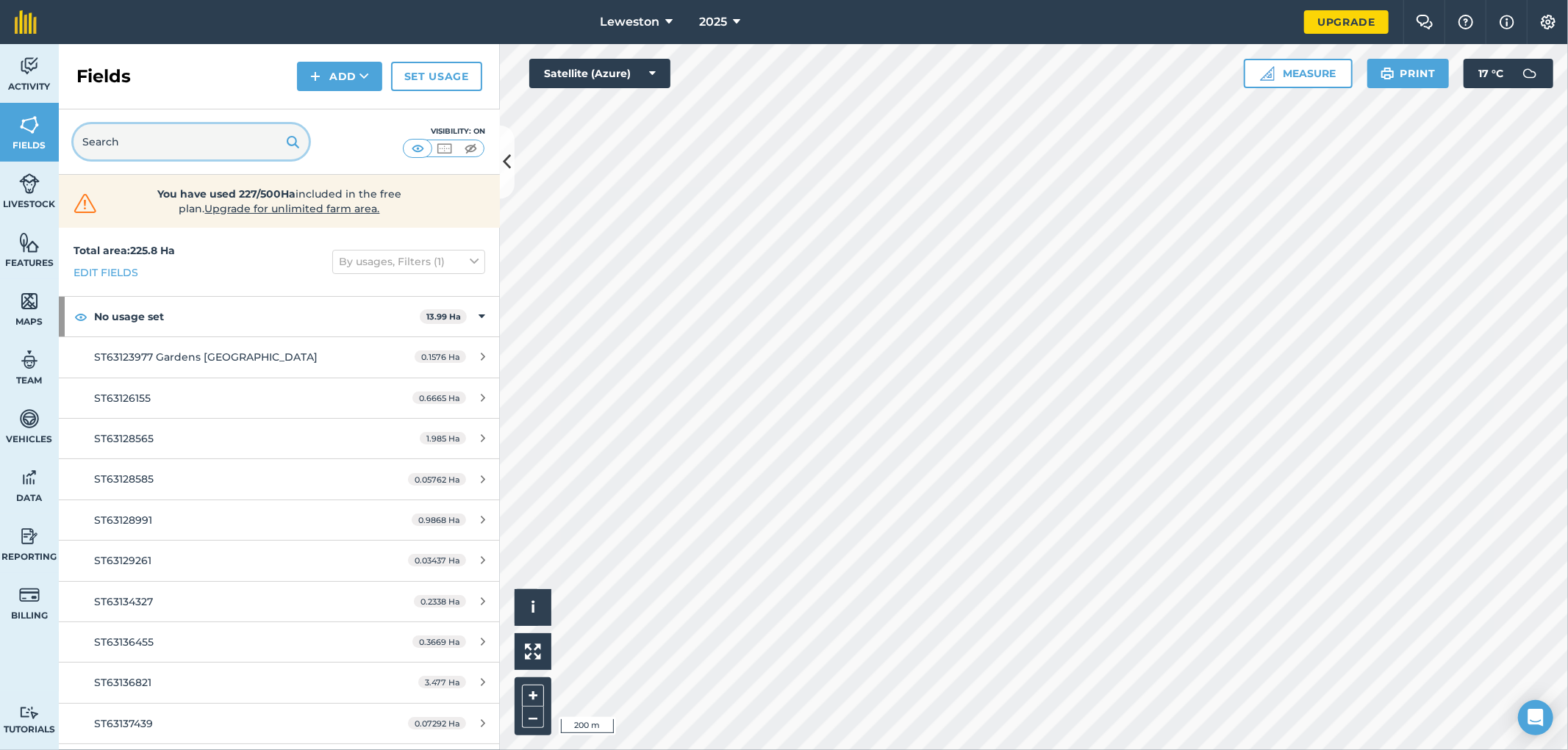
click at [263, 136] on input "text" at bounding box center [191, 141] width 235 height 35
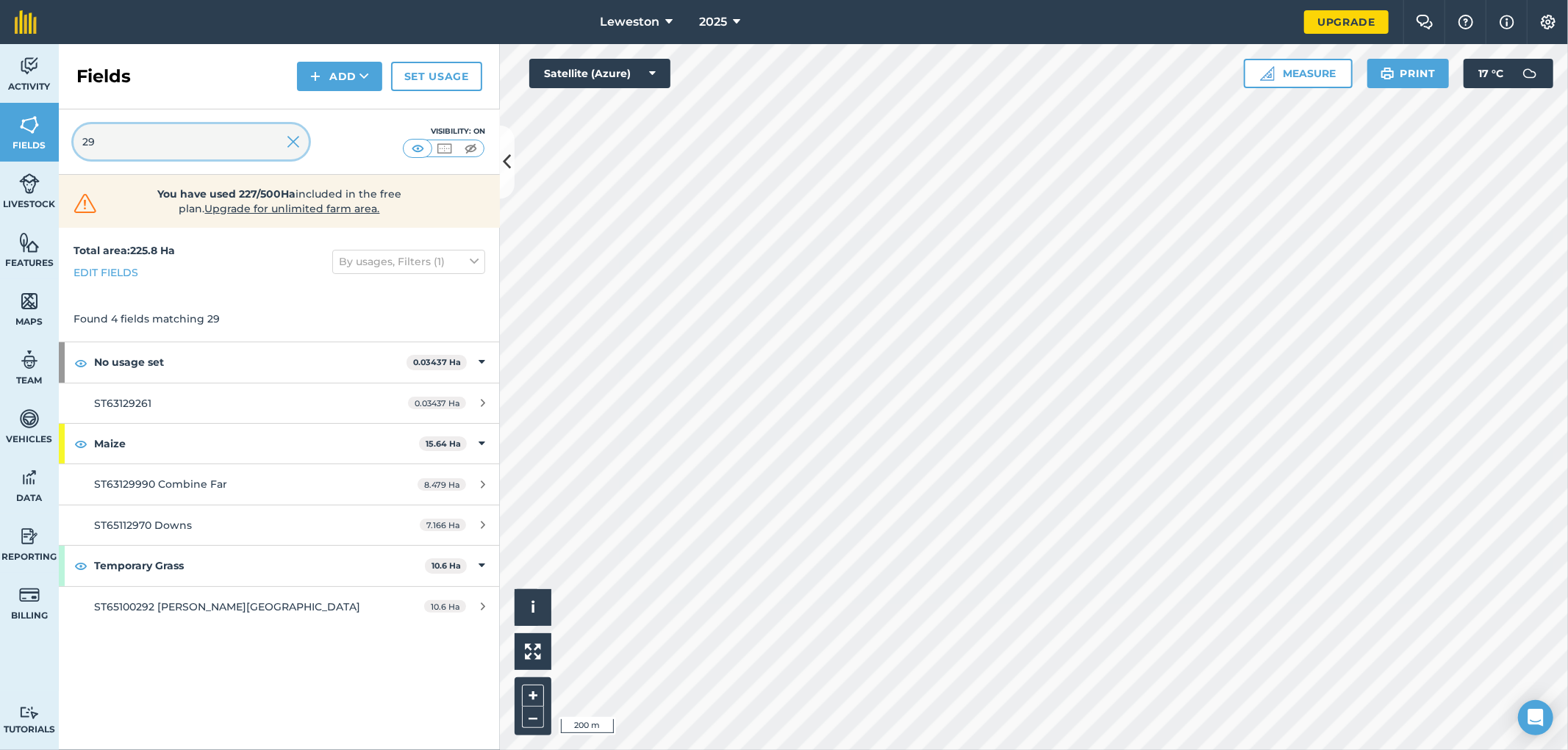
type input "2"
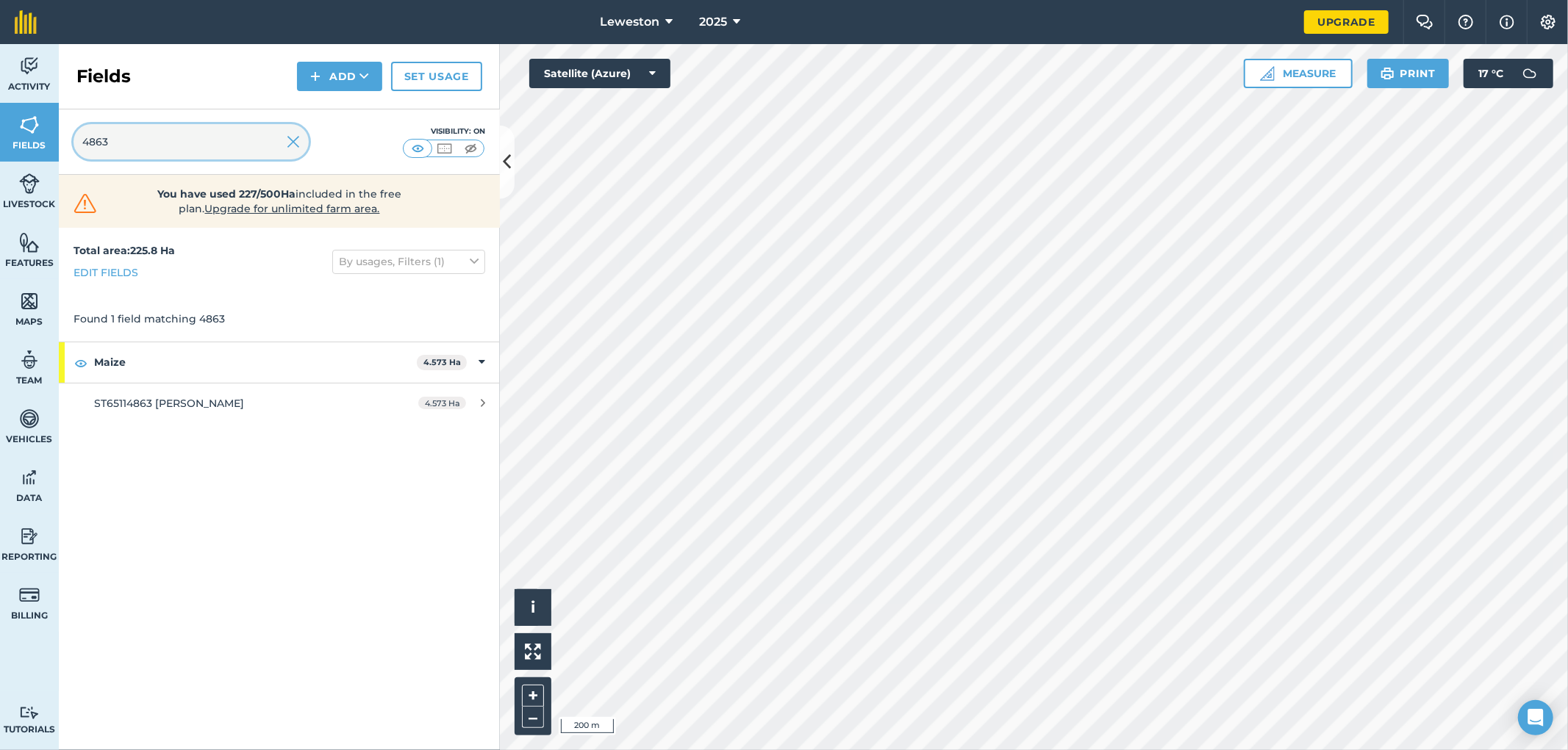
type input "4863"
click at [287, 140] on img at bounding box center [293, 141] width 13 height 17
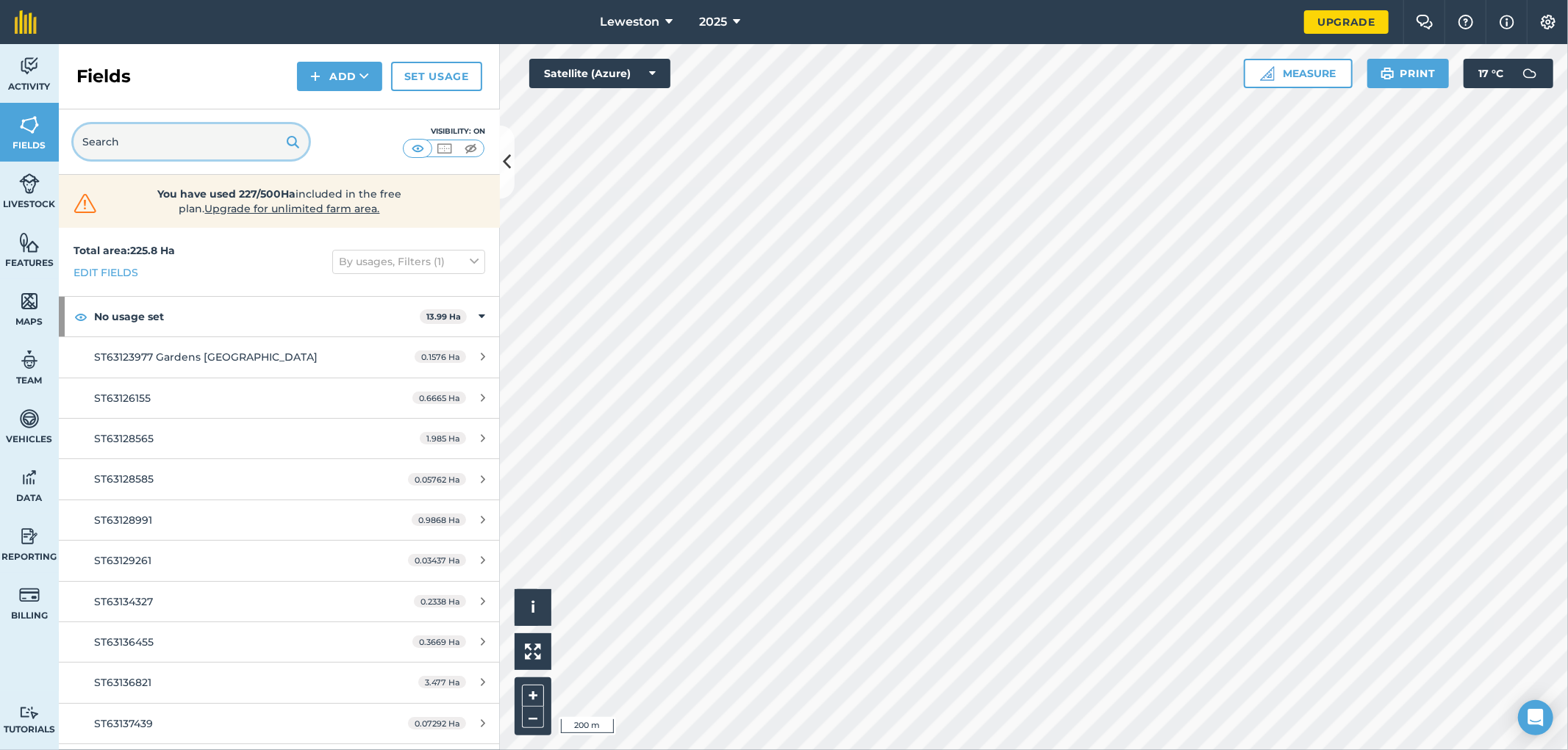
click at [185, 154] on input "text" at bounding box center [191, 141] width 235 height 35
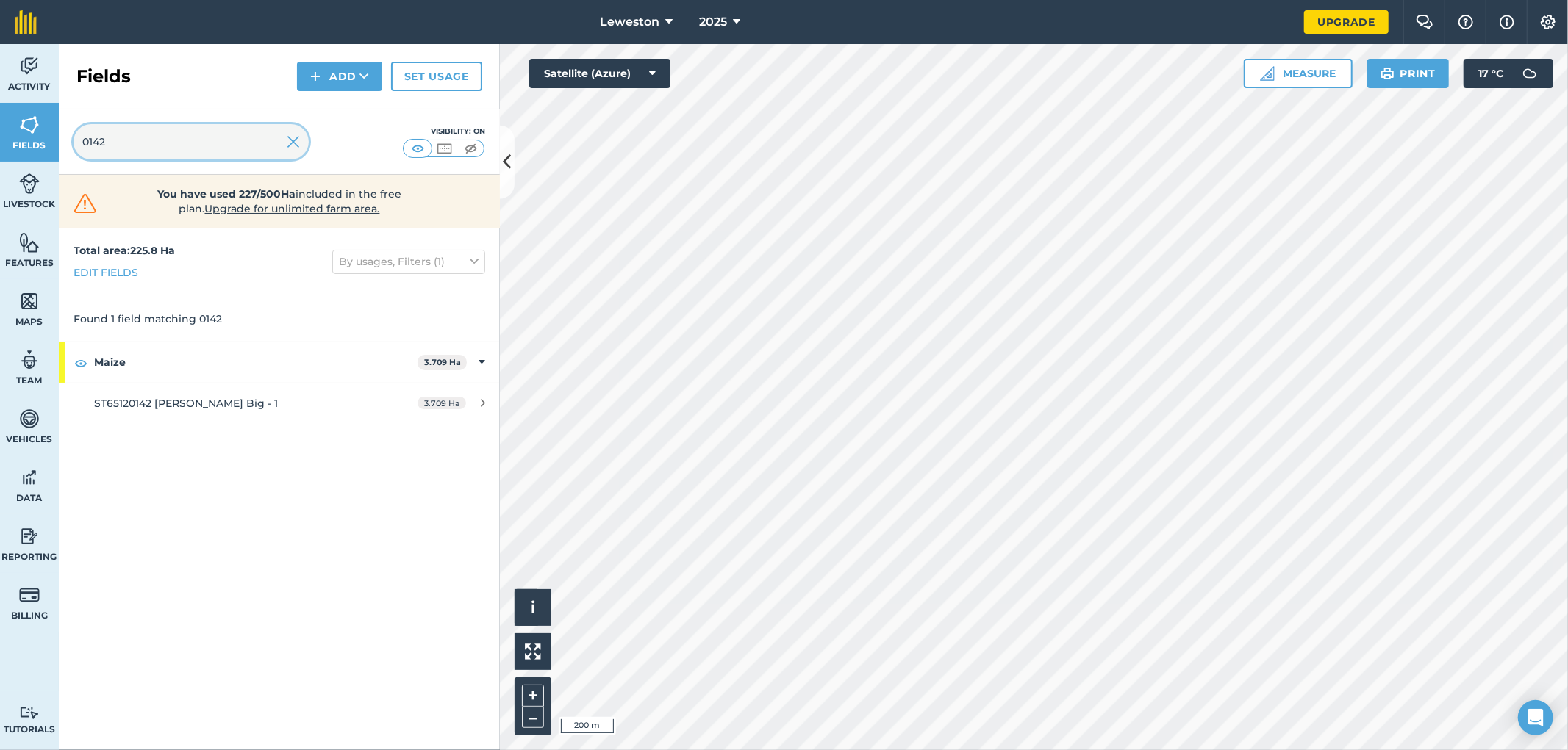
drag, startPoint x: 143, startPoint y: 144, endPoint x: 45, endPoint y: 150, distance: 98.2
click at [45, 150] on div "Activity Fields Livestock Features Maps Team Vehicles Data Reporting Billing Tu…" at bounding box center [784, 398] width 1568 height 706
drag, startPoint x: 111, startPoint y: 144, endPoint x: 63, endPoint y: 135, distance: 48.8
click at [63, 135] on div "0730 Visibility: On" at bounding box center [279, 142] width 441 height 66
drag, startPoint x: 57, startPoint y: 133, endPoint x: 13, endPoint y: 136, distance: 44.1
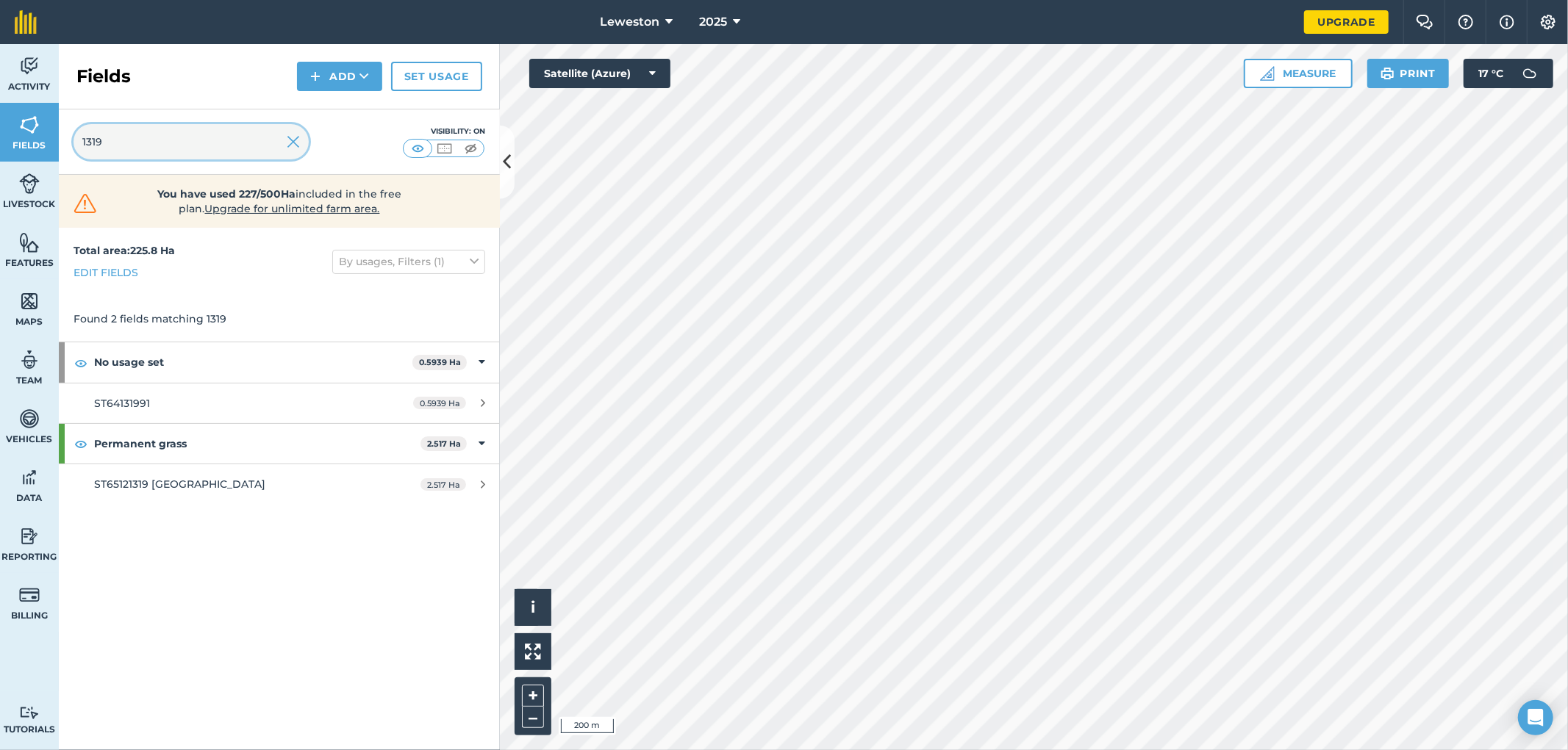
click at [15, 136] on div "Activity Fields Livestock Features Maps Team Vehicles Data Reporting Billing Tu…" at bounding box center [784, 398] width 1568 height 706
type input "1"
drag, startPoint x: 126, startPoint y: 137, endPoint x: 57, endPoint y: 145, distance: 69.5
click at [57, 145] on div "Activity Fields Livestock Features Maps Team Vehicles Data Reporting Billing Tu…" at bounding box center [784, 398] width 1568 height 706
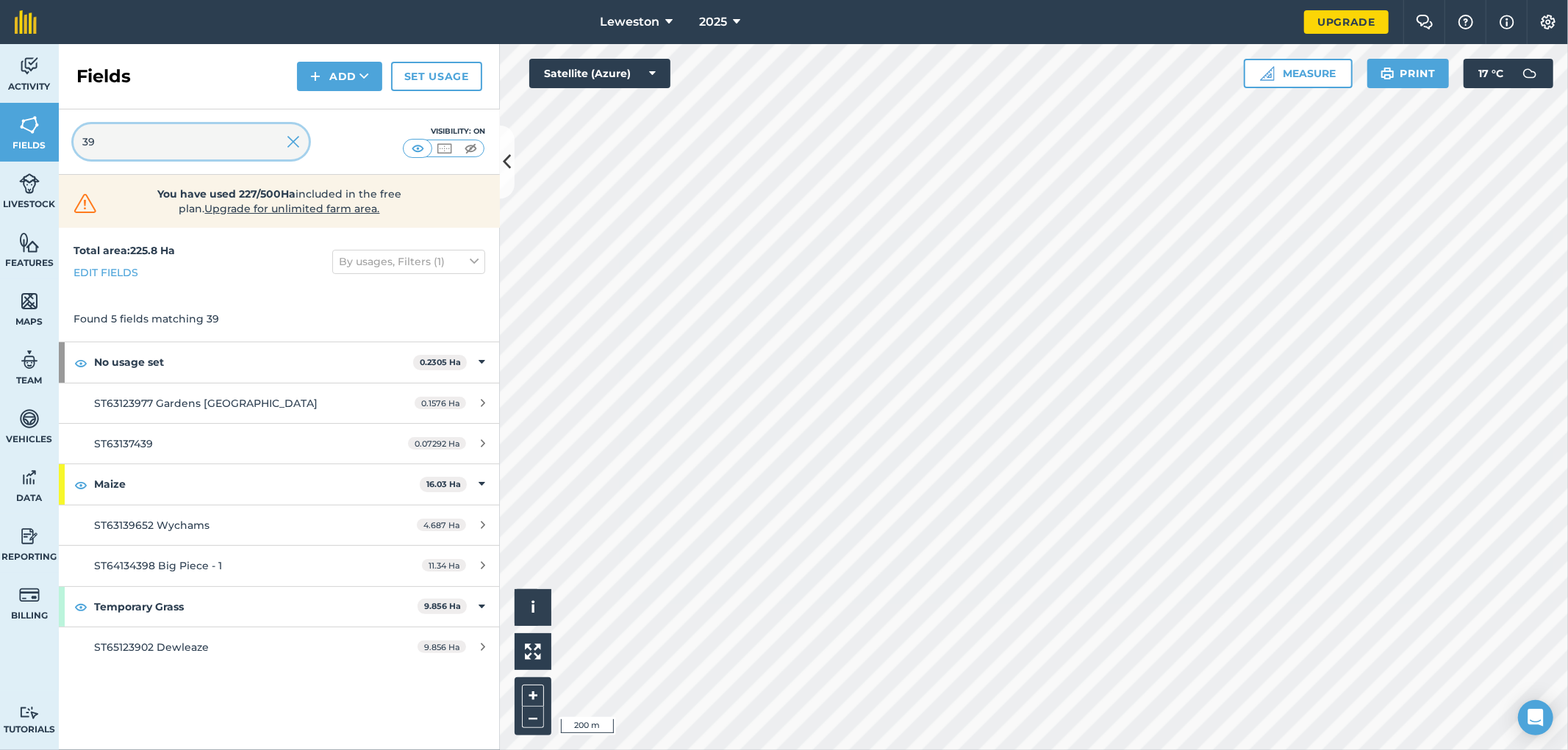
type input "3"
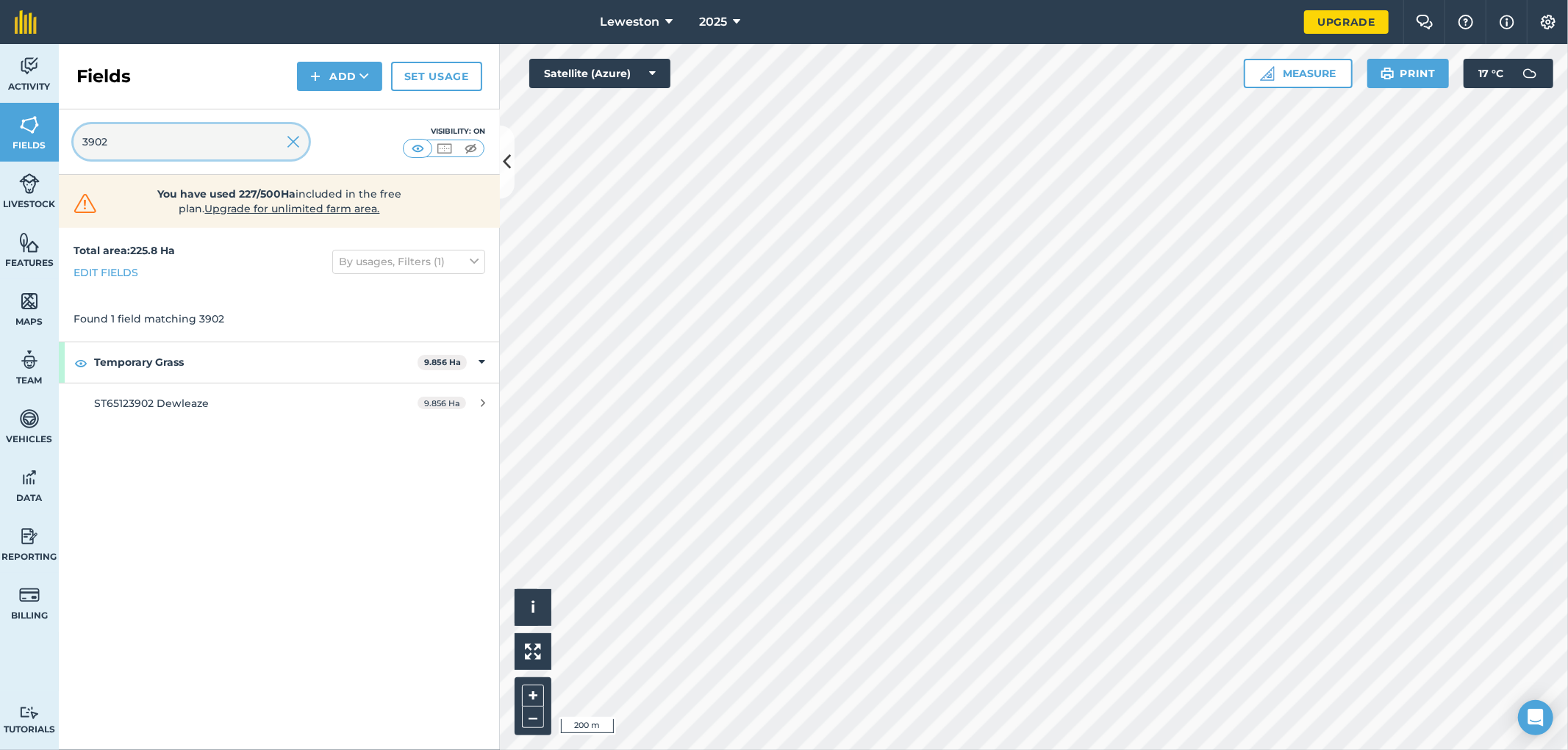
type input "3902"
click at [288, 140] on img at bounding box center [293, 141] width 13 height 17
